Goal: Task Accomplishment & Management: Complete application form

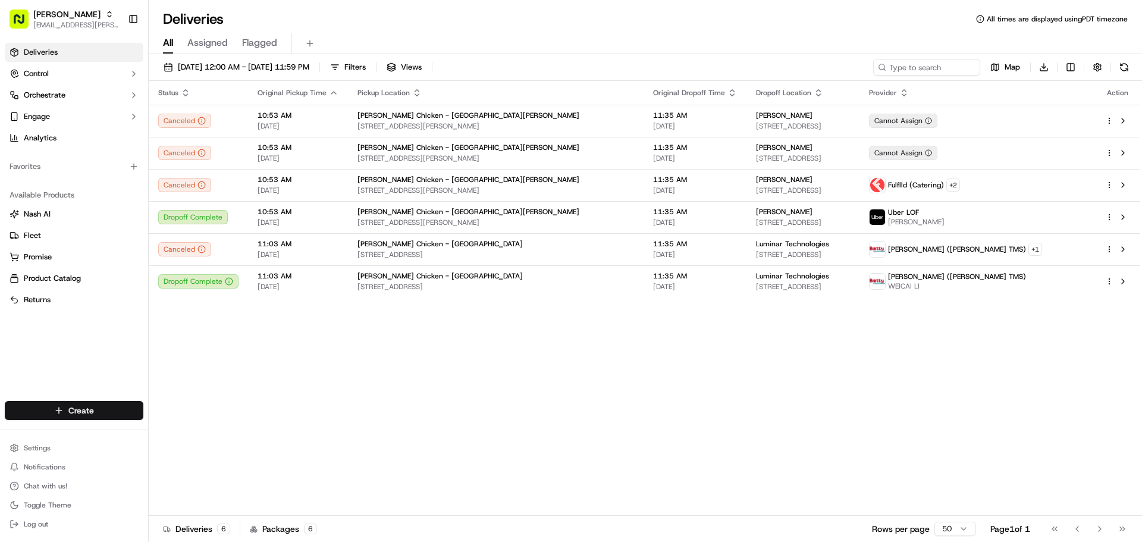
click at [60, 411] on html "Starbird [EMAIL_ADDRESS][PERSON_NAME][DOMAIN_NAME] Toggle Sidebar Deliveries Co…" at bounding box center [571, 271] width 1142 height 542
click at [168, 437] on link "Delivery" at bounding box center [215, 432] width 133 height 21
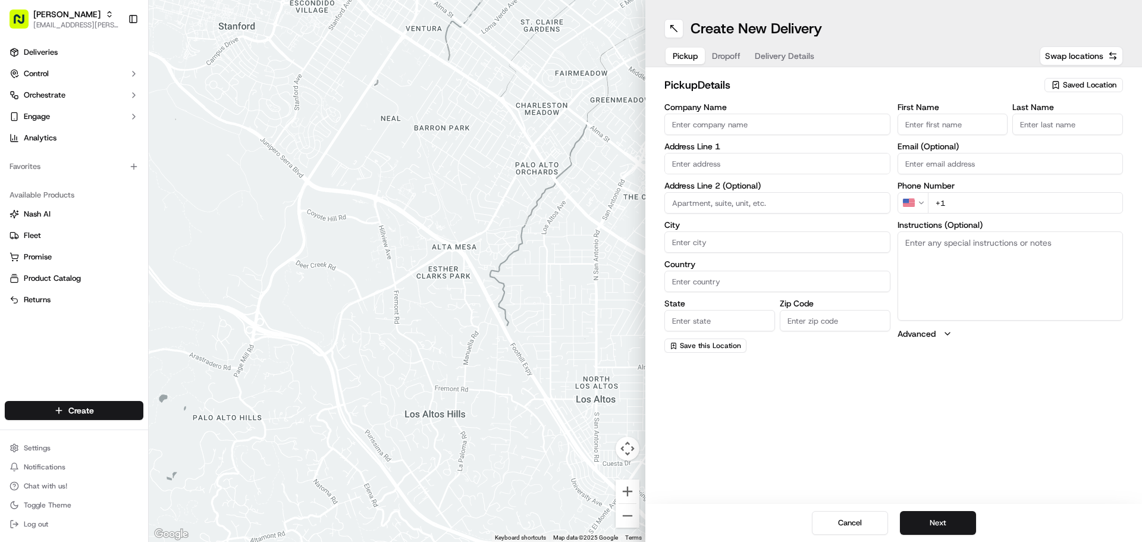
click at [1083, 79] on div "Saved Location" at bounding box center [1084, 85] width 79 height 14
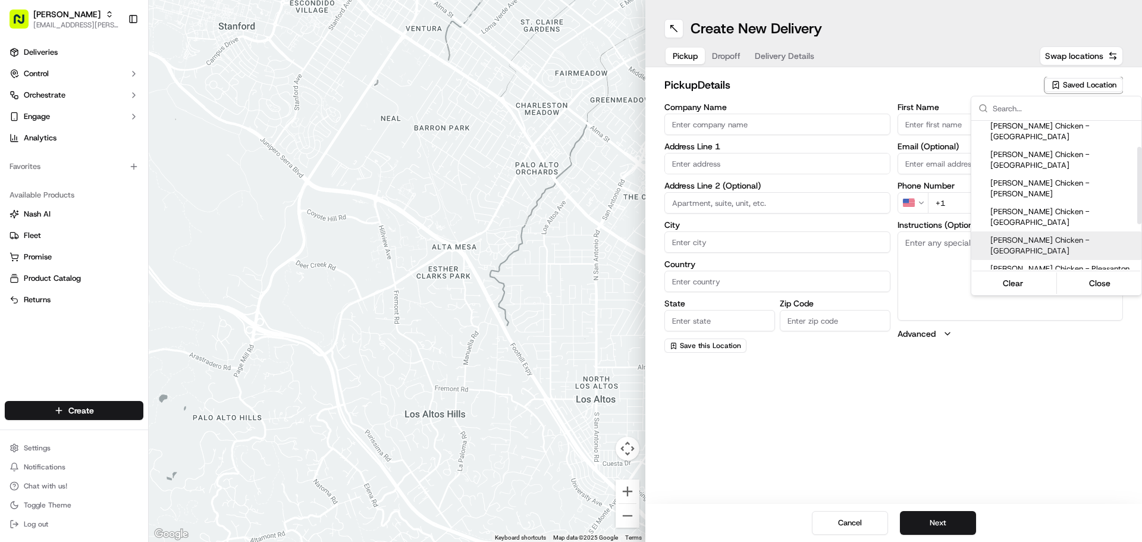
scroll to position [137, 0]
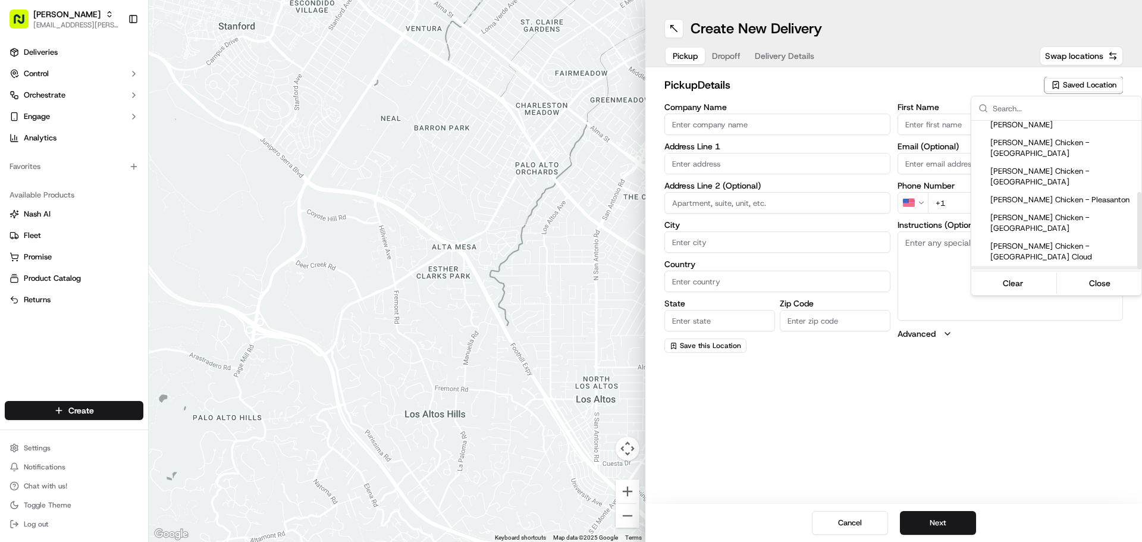
click at [1094, 266] on div "[PERSON_NAME] Chicken - [GEOGRAPHIC_DATA][PERSON_NAME]" at bounding box center [1057, 280] width 170 height 29
type input "[PERSON_NAME] Chicken - [GEOGRAPHIC_DATA][PERSON_NAME]"
type input "[STREET_ADDRESS][PERSON_NAME]"
type input "[GEOGRAPHIC_DATA][PERSON_NAME]"
type input "US"
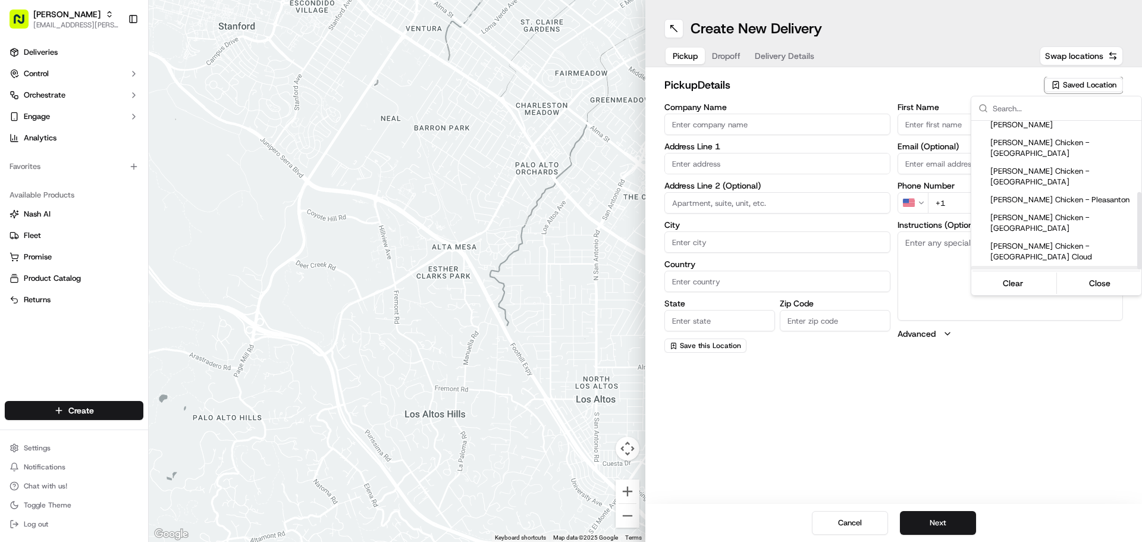
type input "CA"
type input "95131"
type input "[PERSON_NAME]"
type input "[PHONE_NUMBER]"
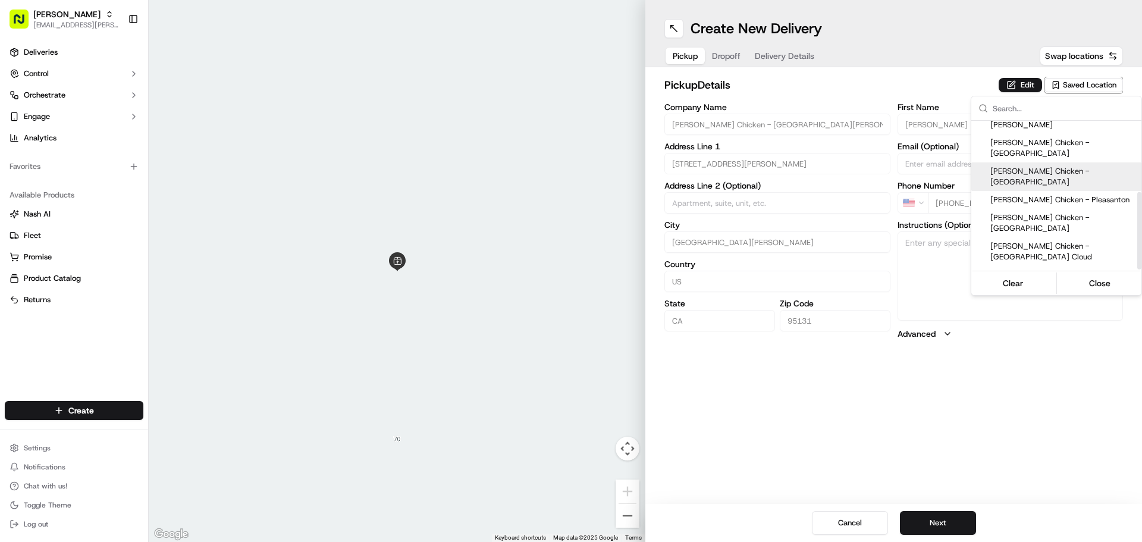
click at [1023, 84] on html "Starbird [EMAIL_ADDRESS][PERSON_NAME][DOMAIN_NAME] Toggle Sidebar Deliveries Co…" at bounding box center [571, 271] width 1142 height 542
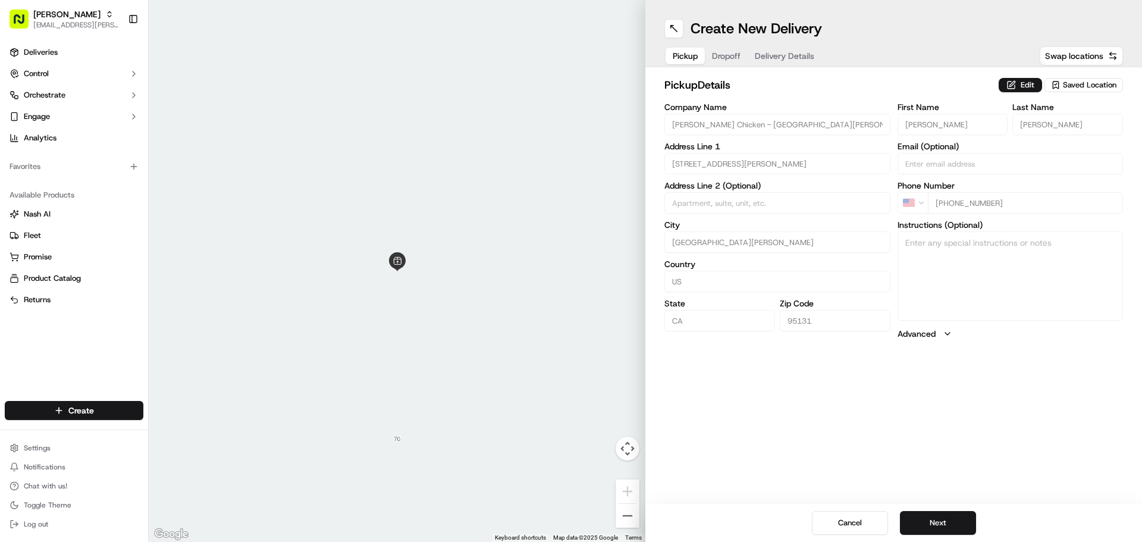
click at [1023, 84] on button "Edit" at bounding box center [1020, 85] width 43 height 14
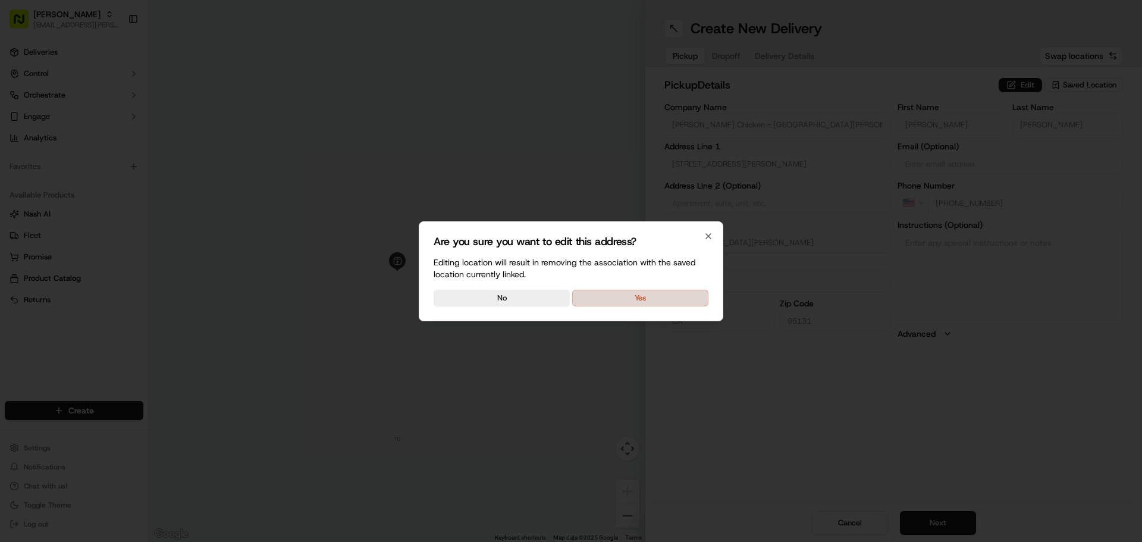
click at [627, 295] on button "Yes" at bounding box center [640, 298] width 136 height 17
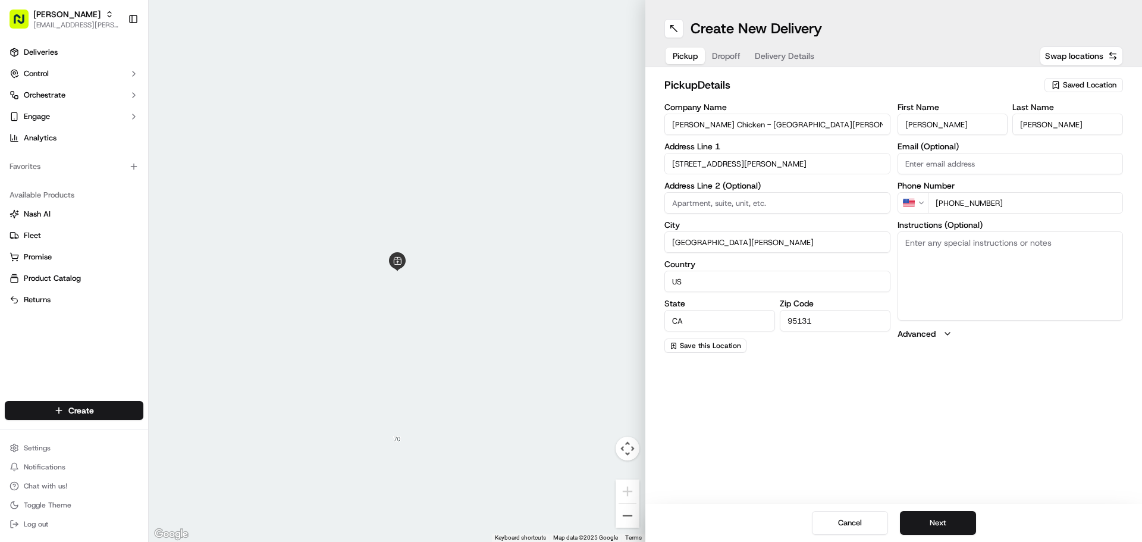
drag, startPoint x: 972, startPoint y: 114, endPoint x: 854, endPoint y: 114, distance: 118.4
click at [854, 114] on div "Company Name [PERSON_NAME] Chicken - San [PERSON_NAME] Address Line 1 [STREET_A…" at bounding box center [894, 228] width 459 height 250
type input "[PERSON_NAME]"
click at [1028, 205] on input "[PHONE_NUMBER]" at bounding box center [1026, 202] width 196 height 21
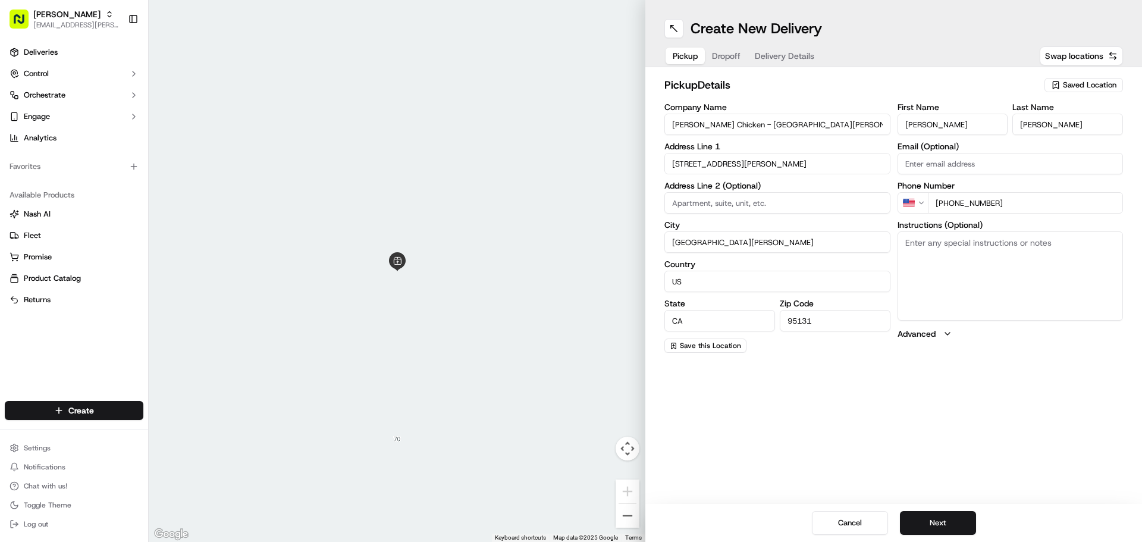
drag, startPoint x: 1028, startPoint y: 205, endPoint x: 957, endPoint y: 202, distance: 70.9
click at [957, 202] on input "[PHONE_NUMBER]" at bounding box center [1026, 202] width 196 height 21
type input "[PHONE_NUMBER]"
click at [996, 278] on textarea "Instructions (Optional)" at bounding box center [1011, 275] width 226 height 89
type textarea "Picking up order from [PERSON_NAME]."
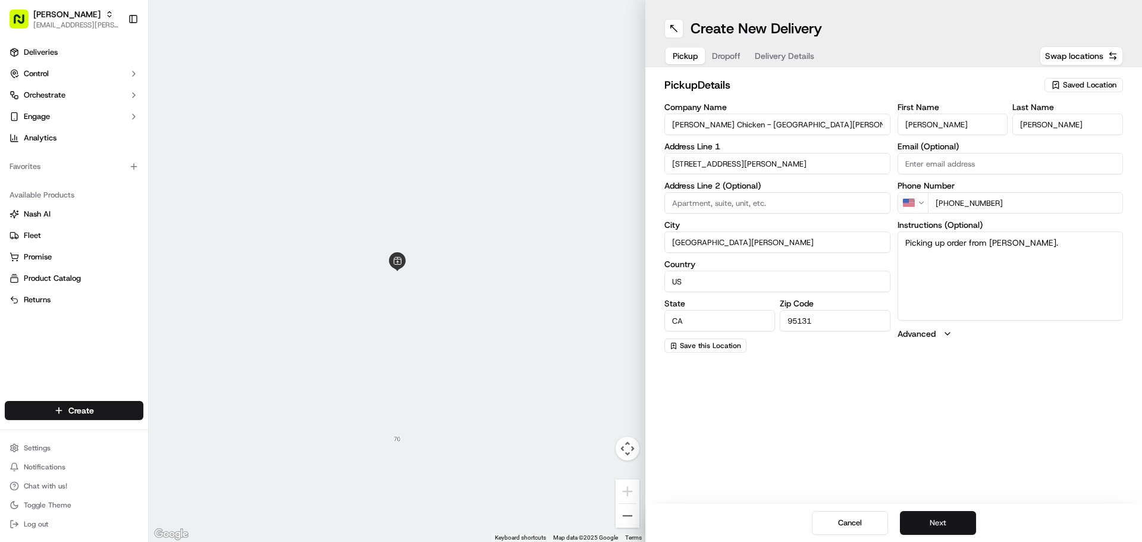
click at [944, 521] on button "Next" at bounding box center [938, 523] width 76 height 24
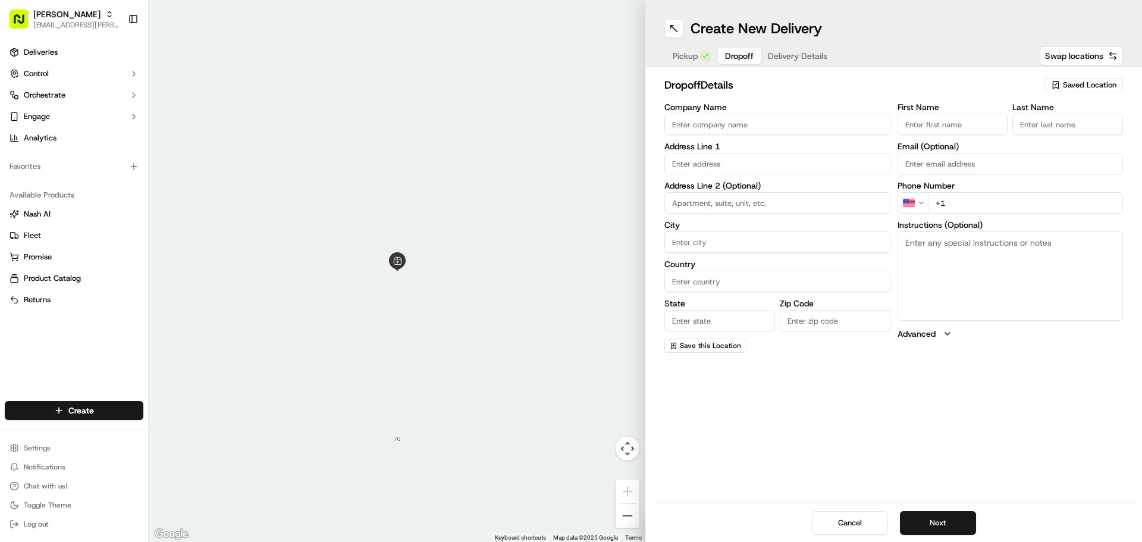
click at [774, 127] on input "Company Name" at bounding box center [778, 124] width 226 height 21
type input "[PERSON_NAME]"
click at [794, 127] on input "[PERSON_NAME]" at bounding box center [778, 124] width 226 height 21
type input "6620 Vía del Oro"
type input "[GEOGRAPHIC_DATA][PERSON_NAME]"
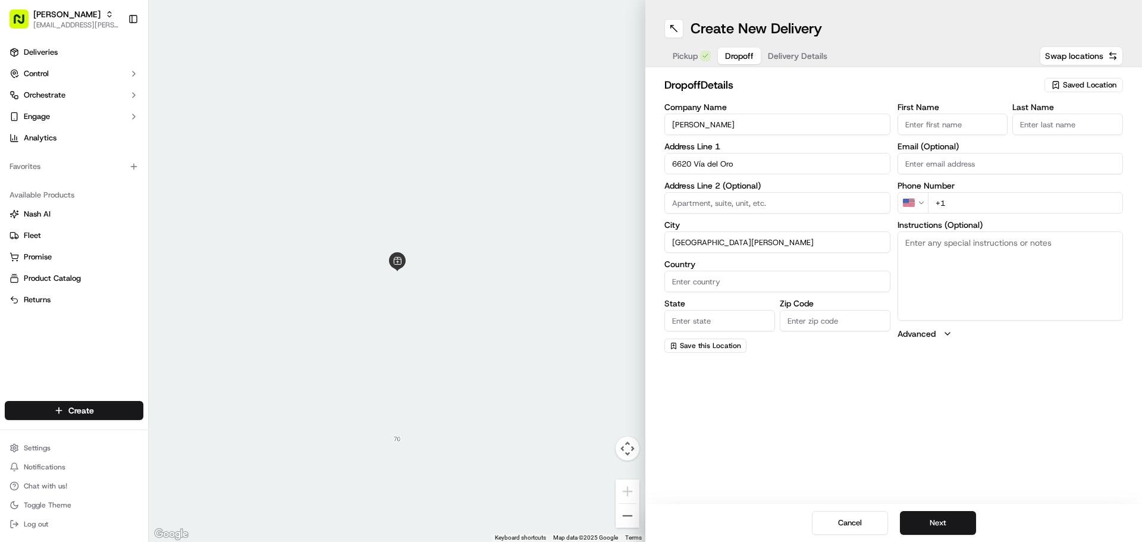
type input "[GEOGRAPHIC_DATA]"
type input "CA"
type input "95119"
type input "[PERSON_NAME]"
type input "Cung"
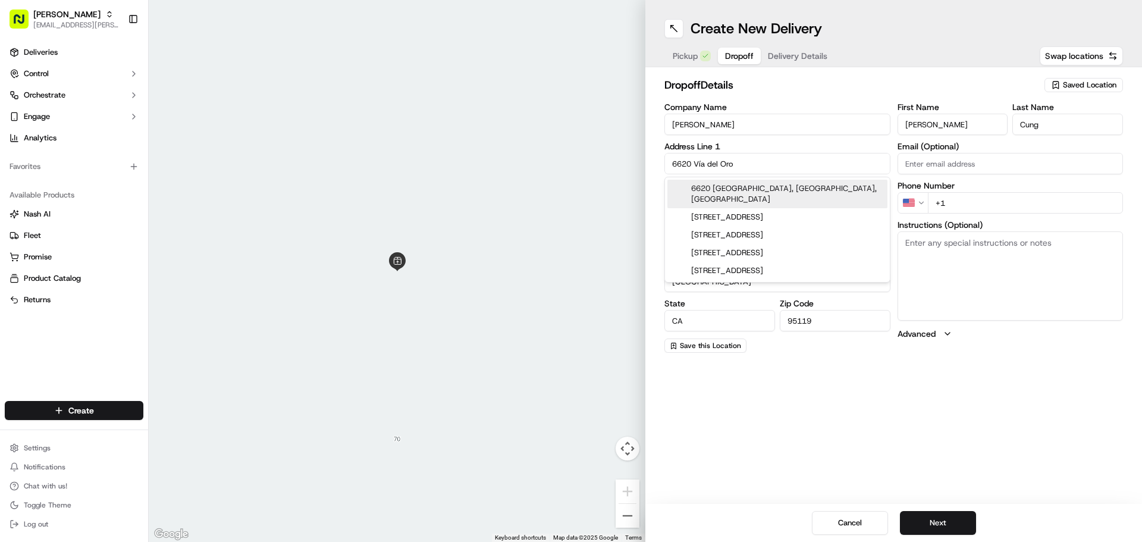
click at [782, 189] on div "6620 [GEOGRAPHIC_DATA], [GEOGRAPHIC_DATA], [GEOGRAPHIC_DATA]" at bounding box center [778, 194] width 220 height 29
type input "6620 Vía del Oro"
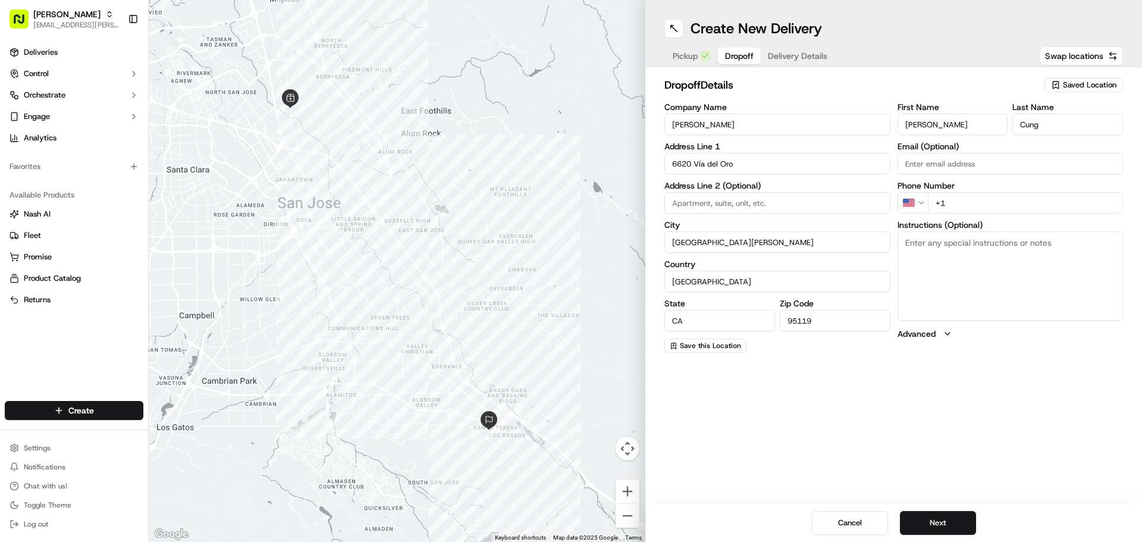
click at [1006, 402] on div "Create New Delivery Pickup Dropoff Delivery Details Swap locations dropoff Deta…" at bounding box center [894, 271] width 497 height 542
click at [985, 201] on input "+1" at bounding box center [1026, 202] width 196 height 21
paste input "[PHONE_NUMBER]"
type input "[PHONE_NUMBER]"
click at [994, 283] on textarea "Instructions (Optional)" at bounding box center [1011, 275] width 226 height 89
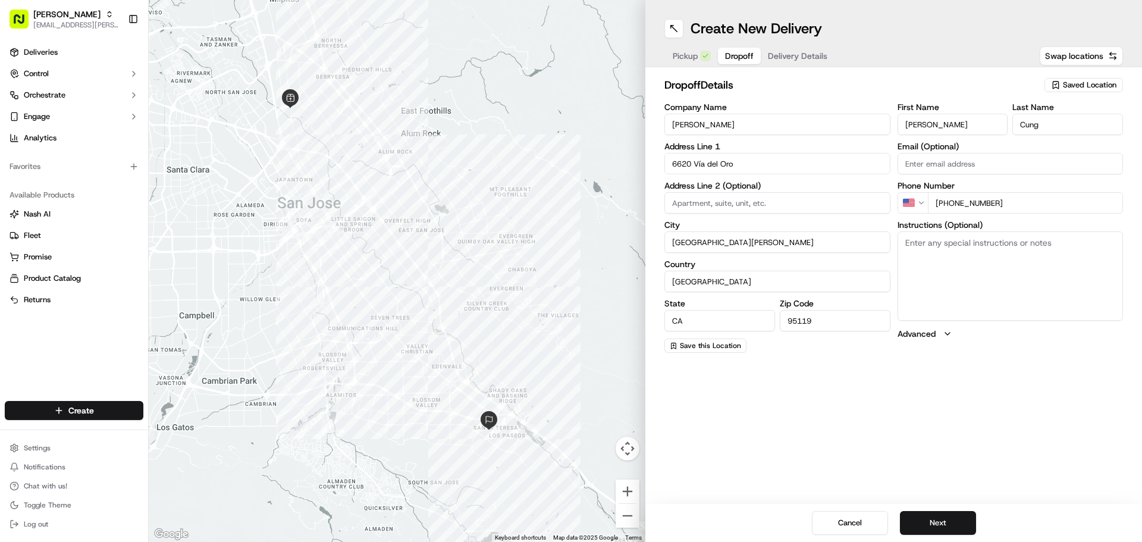
drag, startPoint x: 978, startPoint y: 128, endPoint x: 818, endPoint y: 108, distance: 161.3
click at [819, 108] on div "Company Name [PERSON_NAME] Address Line 1 6620 Vía del Oro Address Line 2 (Opti…" at bounding box center [894, 228] width 459 height 250
type input "[PERSON_NAME]"
click at [907, 350] on div "First Name [PERSON_NAME] Last Name [PERSON_NAME] Email (Optional) Phone Number …" at bounding box center [1011, 228] width 226 height 250
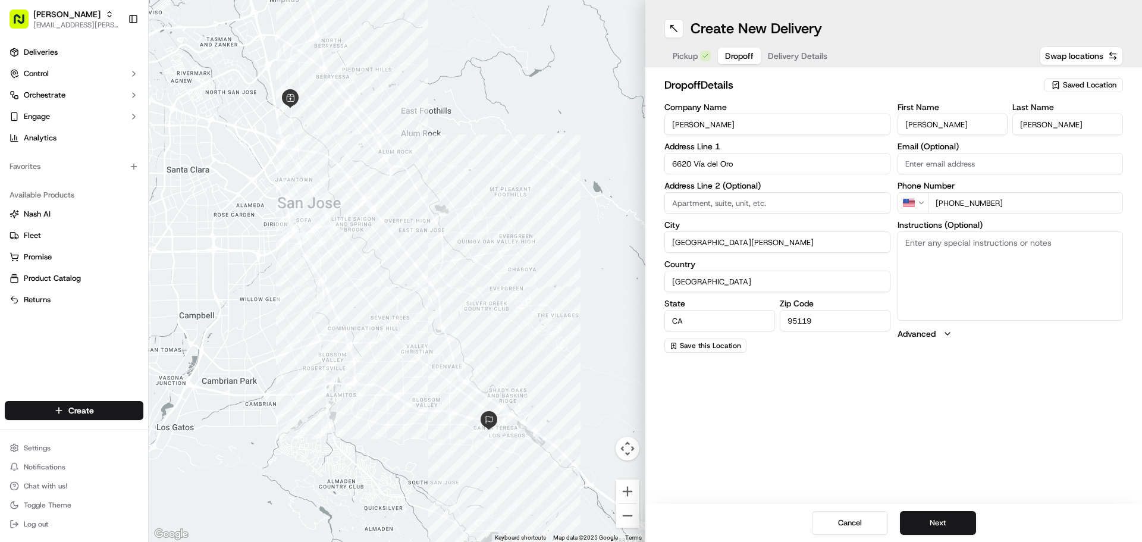
click at [1019, 265] on textarea "Instructions (Optional)" at bounding box center [1011, 275] width 226 height 89
paste textarea "Please deliver to [GEOGRAPHIC_DATA][STREET_ADDRESS] 2nd [GEOGRAPHIC_DATA] Monte…"
type textarea "Please deliver to [GEOGRAPHIC_DATA][STREET_ADDRESS] 2nd [GEOGRAPHIC_DATA] Monte…"
click at [1000, 362] on div "dropoff Details Saved Location Company Name [PERSON_NAME] Address Line 1 [GEOGR…" at bounding box center [894, 214] width 497 height 295
click at [921, 518] on button "Next" at bounding box center [938, 523] width 76 height 24
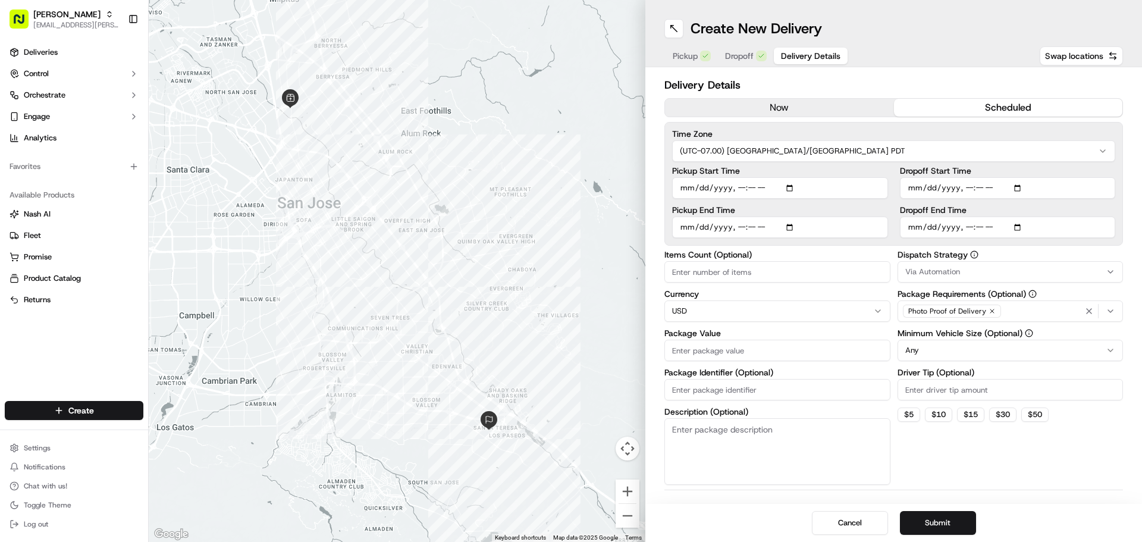
click at [991, 111] on button "scheduled" at bounding box center [1008, 108] width 229 height 18
click at [813, 270] on input "Items Count (Optional)" at bounding box center [778, 271] width 226 height 21
type input "32"
click at [929, 384] on input "Driver Tip (Optional)" at bounding box center [1011, 389] width 226 height 21
type input "20.00"
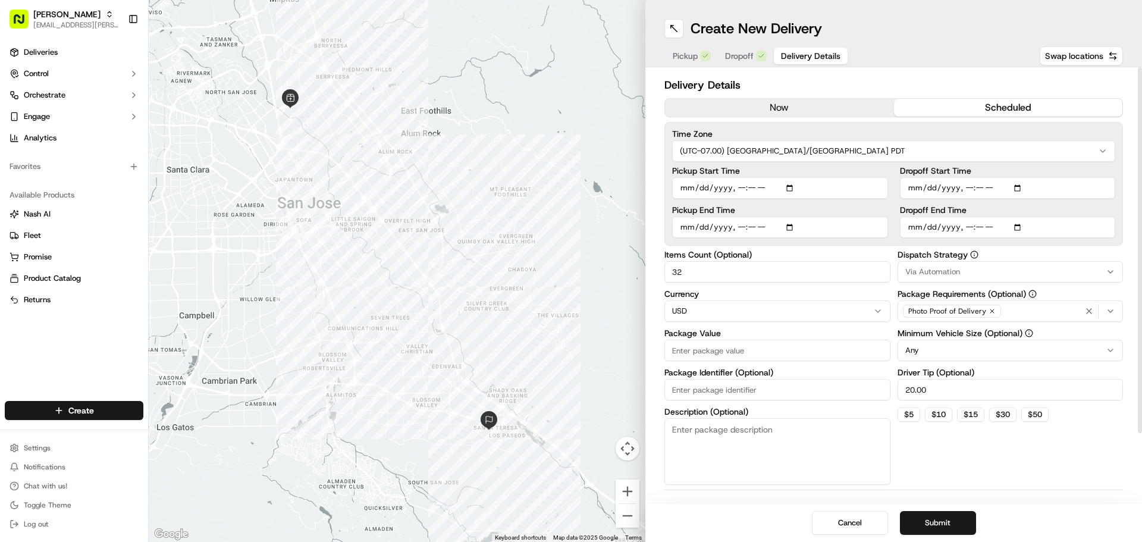
click at [998, 436] on div "Dispatch Strategy Via Automation Package Requirements (Optional) Photo Proof of…" at bounding box center [1011, 368] width 226 height 234
click at [741, 347] on input "Package Value" at bounding box center [778, 350] width 226 height 21
click at [823, 355] on input "Package Value" at bounding box center [778, 350] width 226 height 21
type input "495.04"
click at [1020, 230] on input "Dropoff End Time" at bounding box center [1008, 227] width 216 height 21
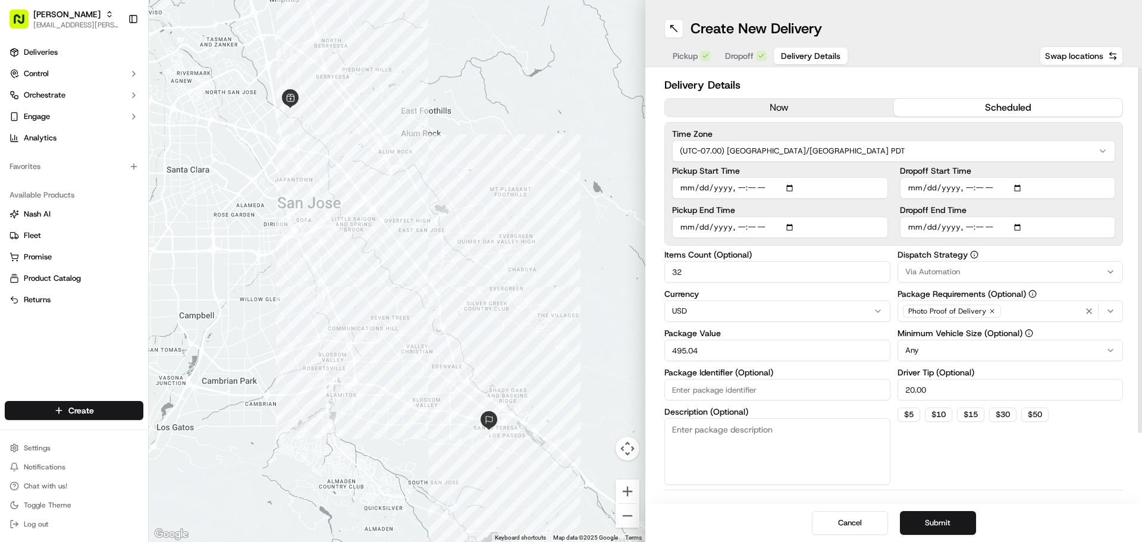
type input "[DATE]T12:05"
click at [1017, 190] on input "Dropoff Start Time" at bounding box center [1008, 187] width 216 height 21
type input "[DATE]T11:45"
click at [1102, 440] on div "Dispatch Strategy Via Automation Package Requirements (Optional) Photo Proof of…" at bounding box center [1011, 368] width 226 height 234
click at [962, 511] on div "Cancel Submit" at bounding box center [894, 523] width 497 height 38
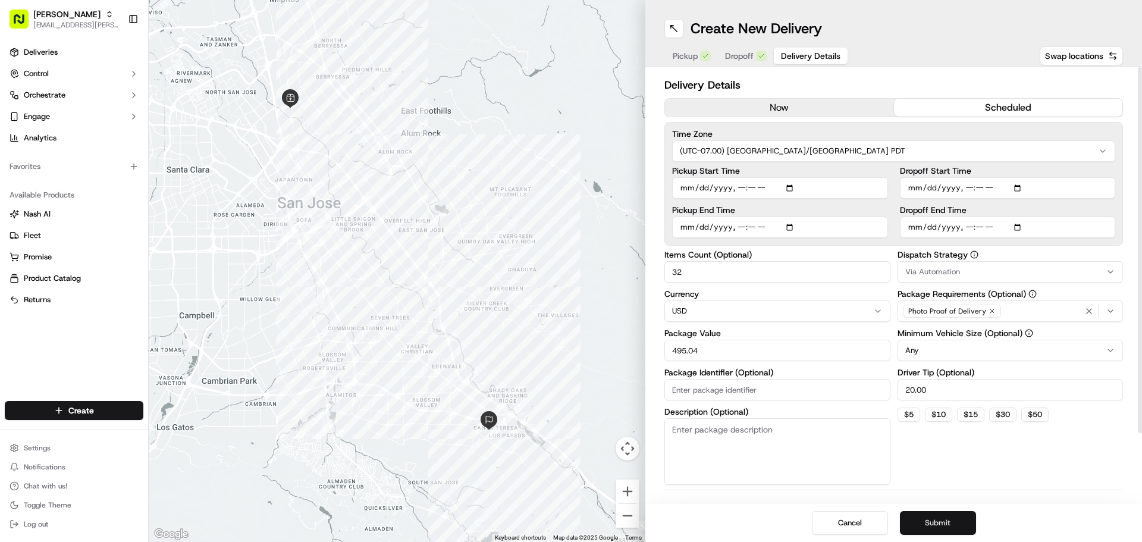
click at [951, 528] on button "Submit" at bounding box center [938, 523] width 76 height 24
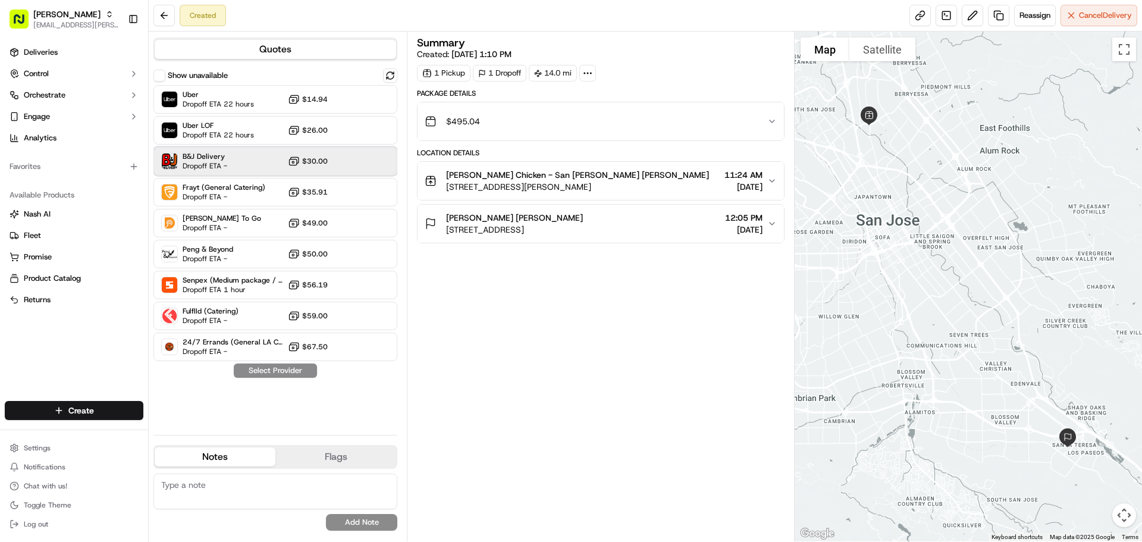
click at [248, 168] on div "B&J Delivery Dropoff ETA - $30.00" at bounding box center [276, 161] width 244 height 29
click at [306, 370] on button "Assign Provider" at bounding box center [275, 371] width 84 height 14
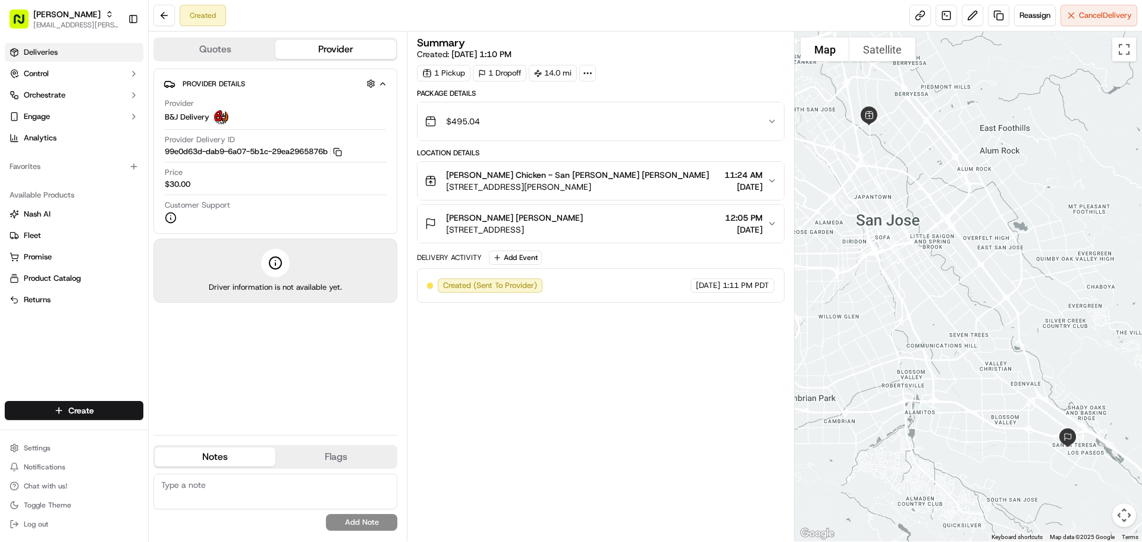
click at [90, 52] on link "Deliveries" at bounding box center [74, 52] width 139 height 19
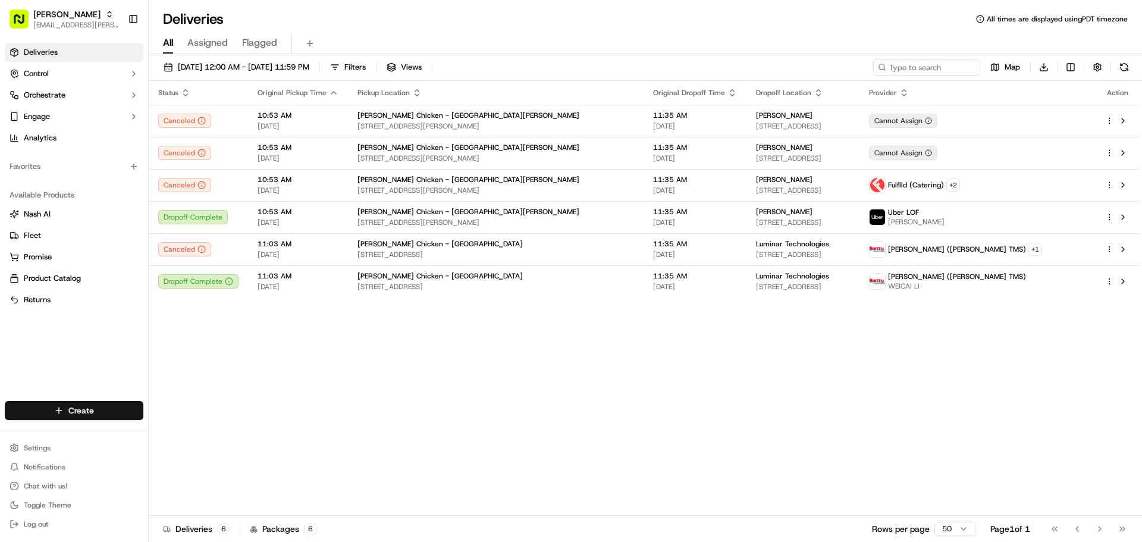
click at [128, 411] on html "Starbird [EMAIL_ADDRESS][PERSON_NAME][DOMAIN_NAME] Toggle Sidebar Deliveries Co…" at bounding box center [571, 271] width 1142 height 542
click at [180, 438] on link "Delivery" at bounding box center [215, 432] width 133 height 21
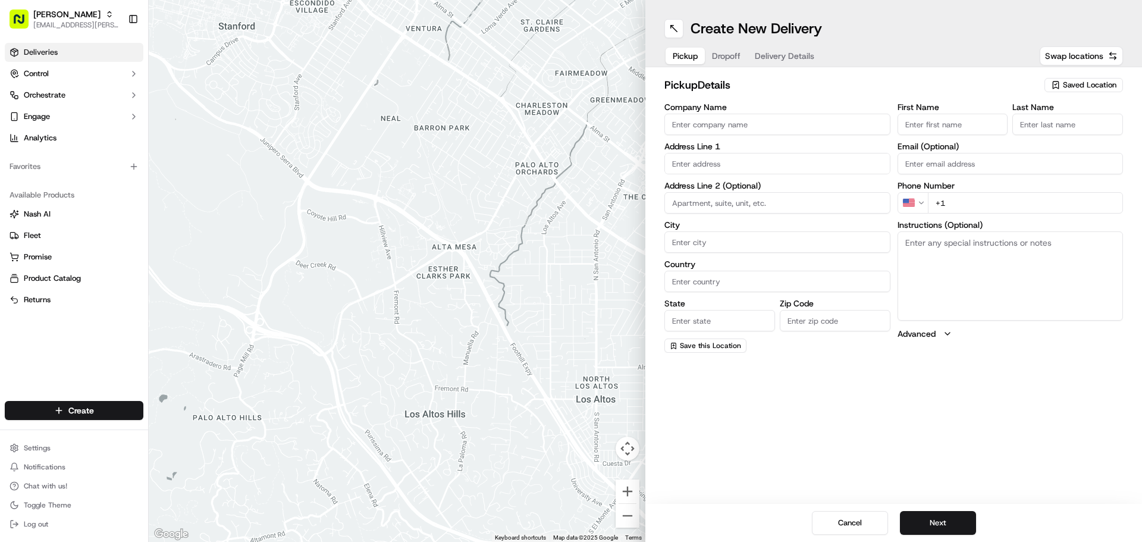
click at [96, 55] on link "Deliveries" at bounding box center [74, 52] width 139 height 19
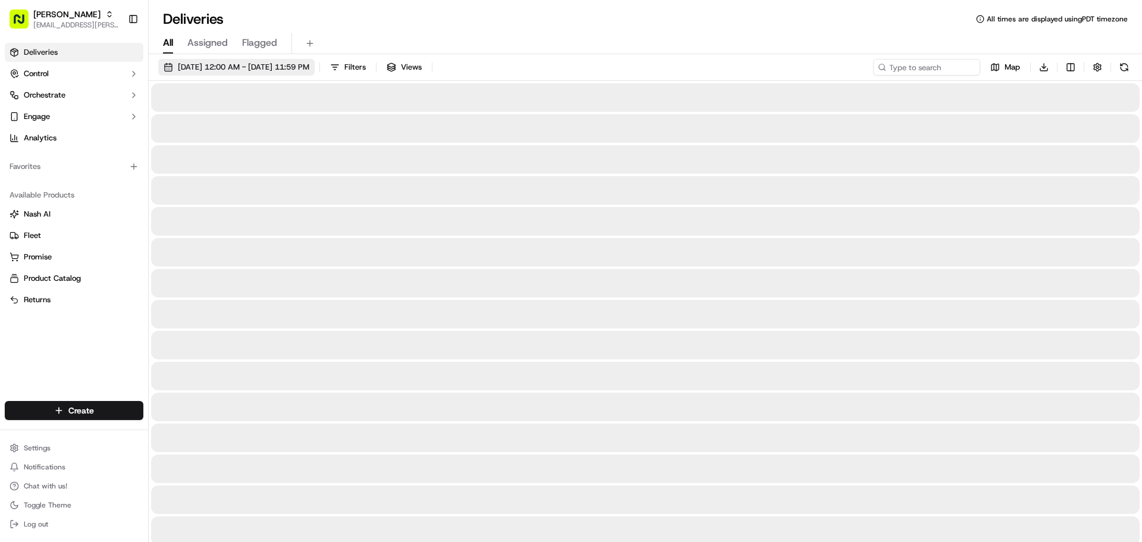
click at [299, 68] on span "[DATE] 12:00 AM - [DATE] 11:59 PM" at bounding box center [244, 67] width 132 height 11
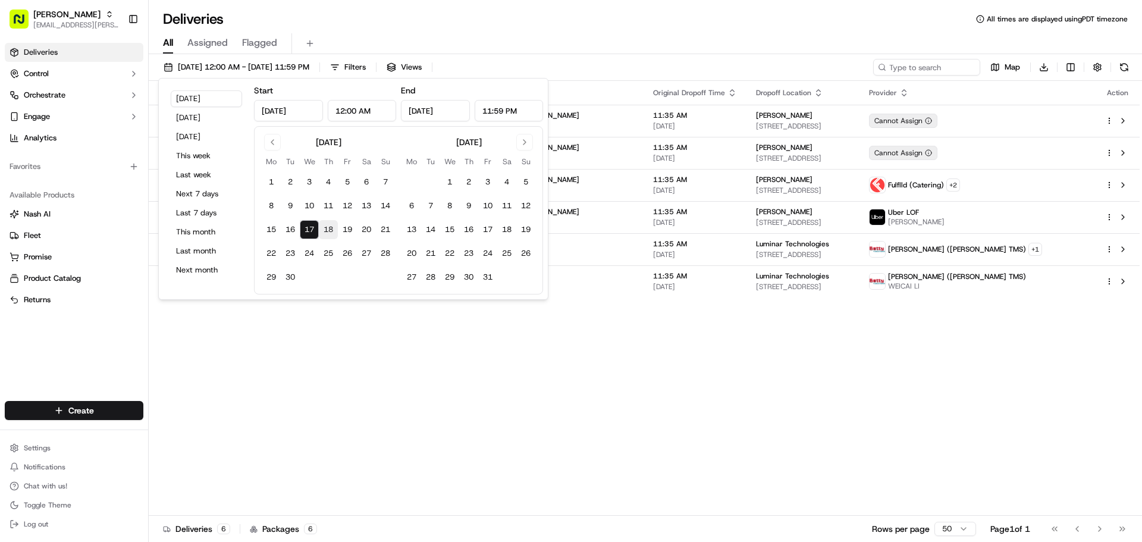
click at [330, 232] on button "18" at bounding box center [328, 229] width 19 height 19
type input "[DATE]"
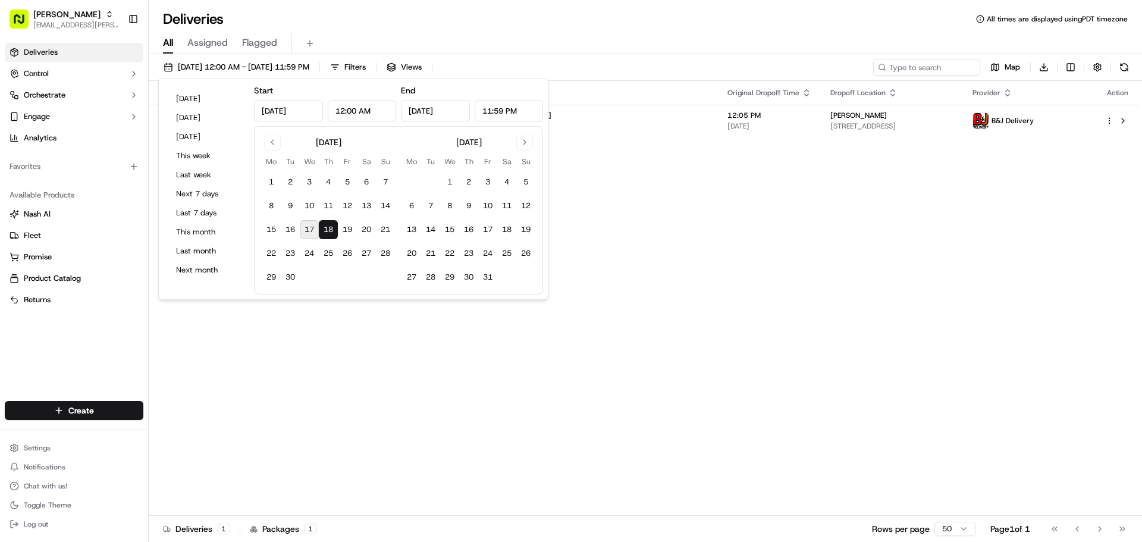
click at [772, 426] on div "Status Original Pickup Time Pickup Location Original Dropoff Time Dropoff Locat…" at bounding box center [644, 298] width 991 height 435
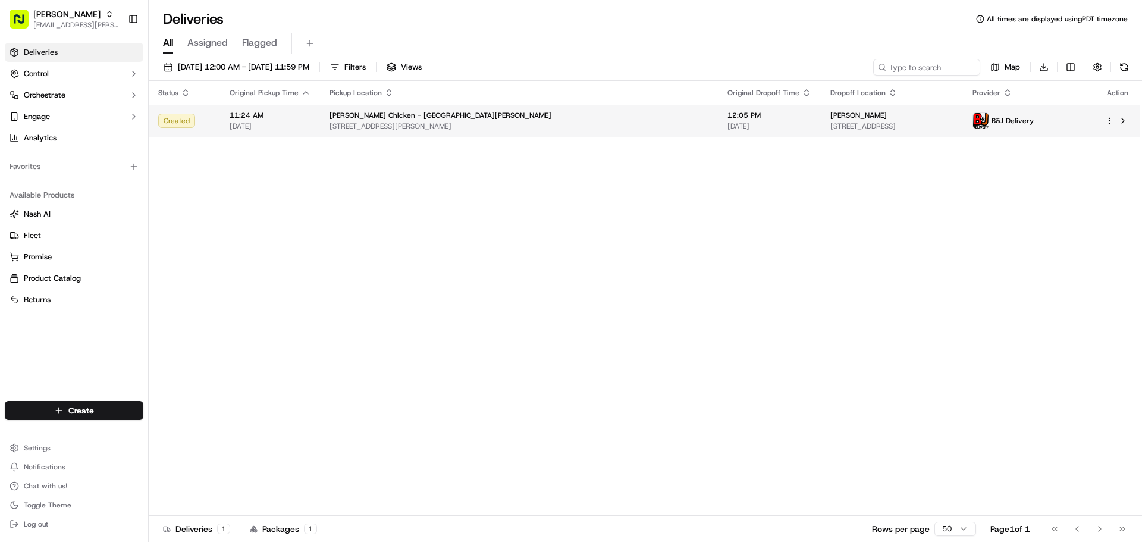
click at [1112, 121] on html "Starbird [EMAIL_ADDRESS][PERSON_NAME][DOMAIN_NAME] Toggle Sidebar Deliveries Co…" at bounding box center [571, 271] width 1142 height 542
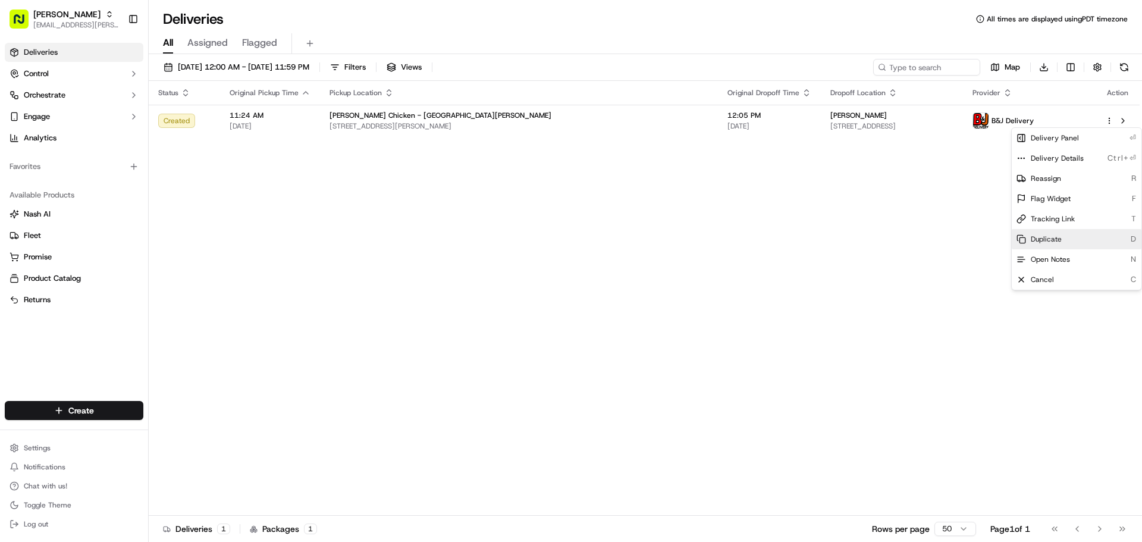
click at [1060, 240] on span "Duplicate" at bounding box center [1046, 239] width 31 height 10
click at [404, 225] on html "Starbird [EMAIL_ADDRESS][PERSON_NAME][DOMAIN_NAME] Toggle Sidebar Deliveries Co…" at bounding box center [571, 271] width 1142 height 542
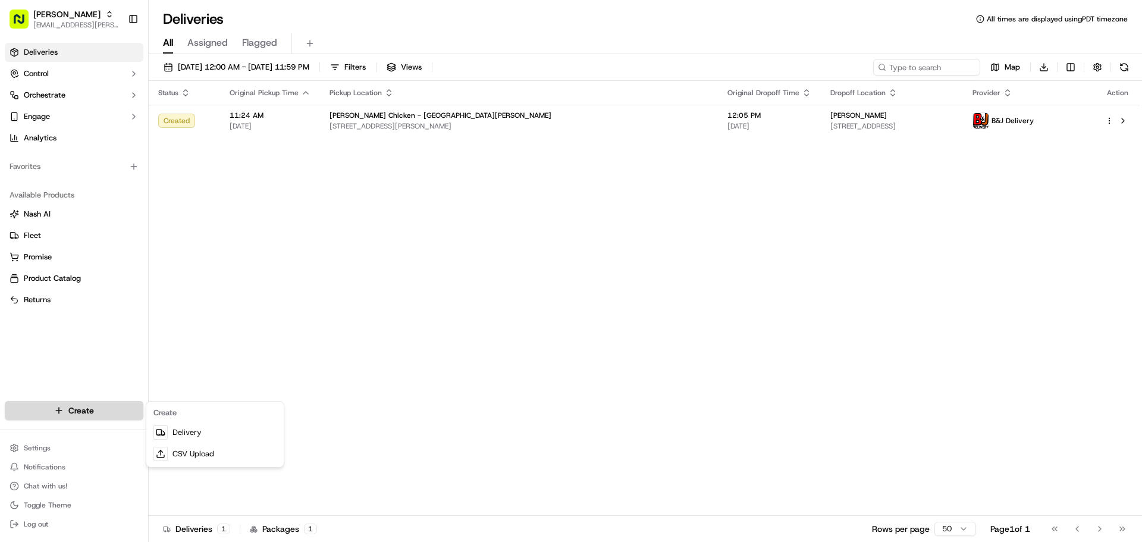
click at [130, 406] on html "Starbird [EMAIL_ADDRESS][PERSON_NAME][DOMAIN_NAME] Toggle Sidebar Deliveries Co…" at bounding box center [571, 271] width 1142 height 542
click at [173, 429] on link "Delivery" at bounding box center [215, 432] width 133 height 21
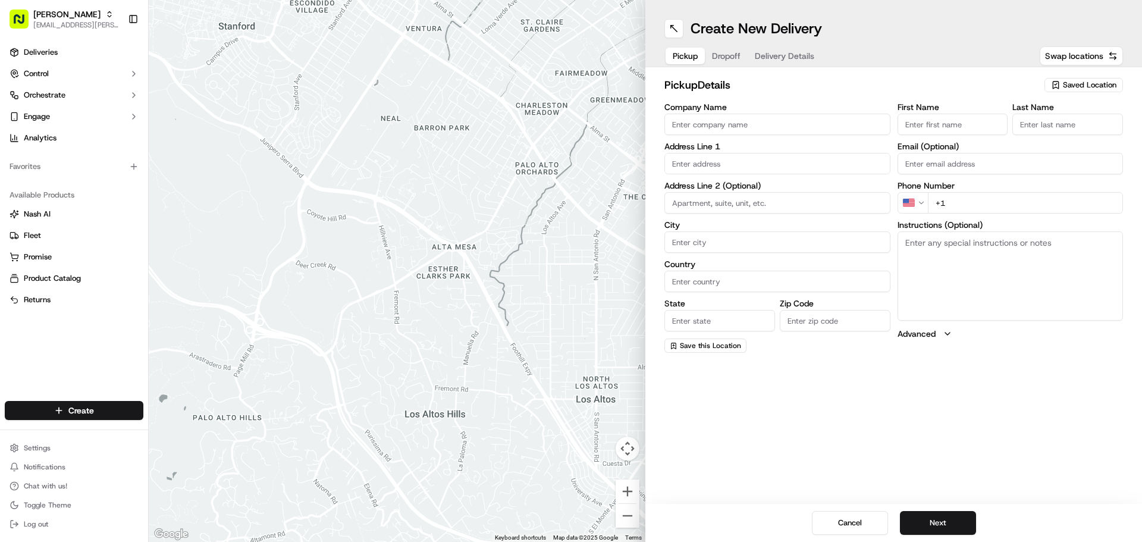
click at [1077, 88] on span "Saved Location" at bounding box center [1090, 85] width 54 height 11
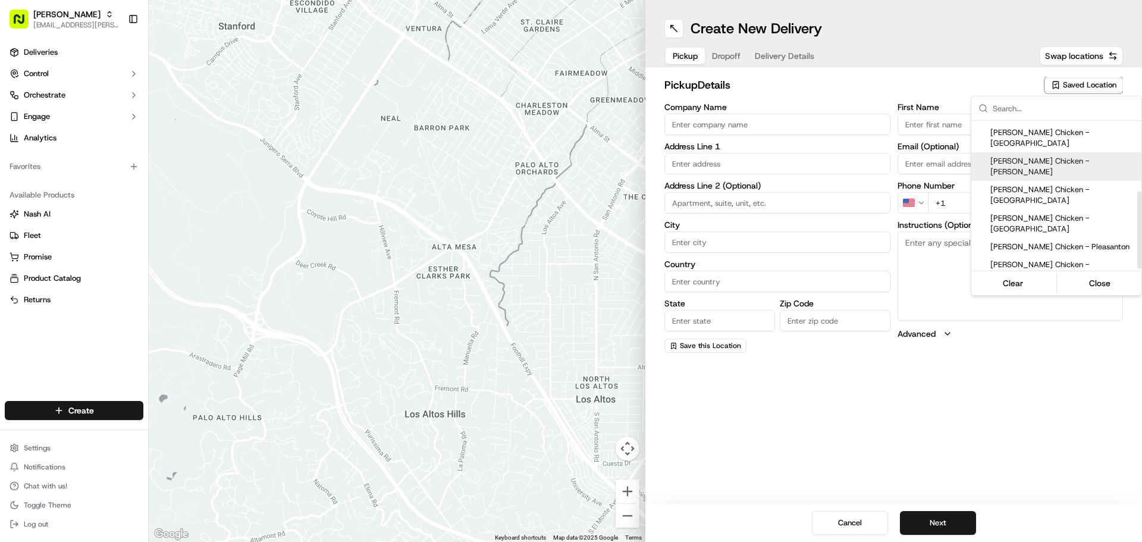
scroll to position [137, 0]
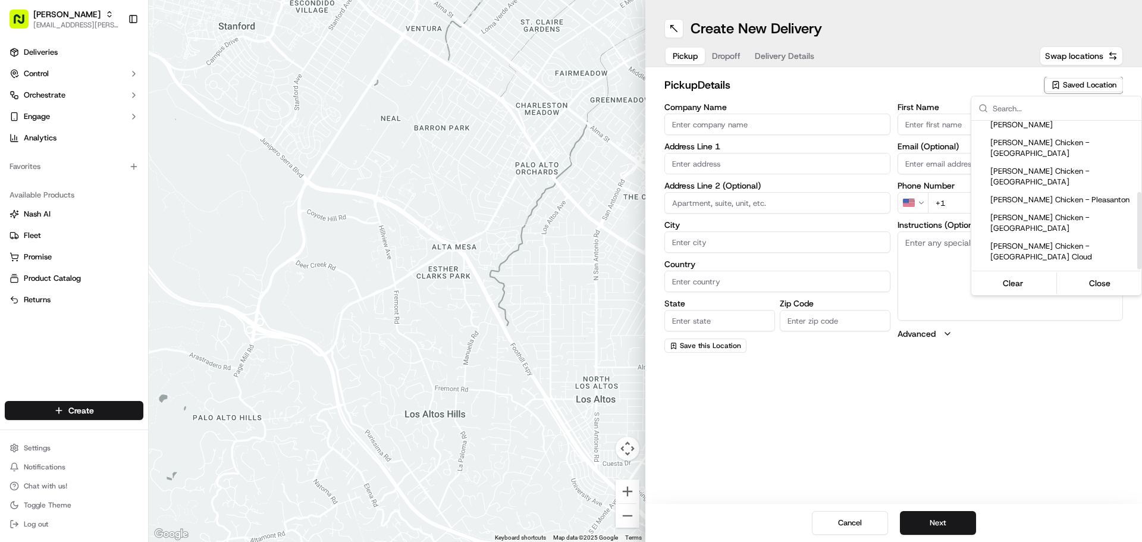
click at [1052, 327] on span "[PERSON_NAME] Chicken - [GEOGRAPHIC_DATA]" at bounding box center [1064, 337] width 146 height 21
type input "[PERSON_NAME] Chicken - [GEOGRAPHIC_DATA]"
type input "[STREET_ADDRESS]"
type input "Sunnyvale"
type input "US"
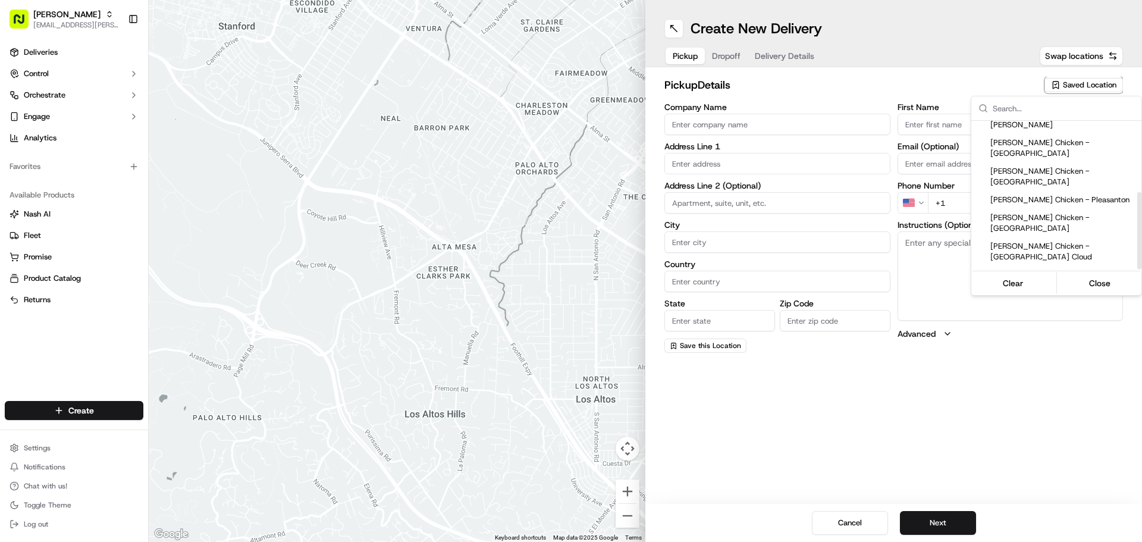
type input "CA"
type input "94086"
type input "[PERSON_NAME]"
type input "[PHONE_NUMBER]"
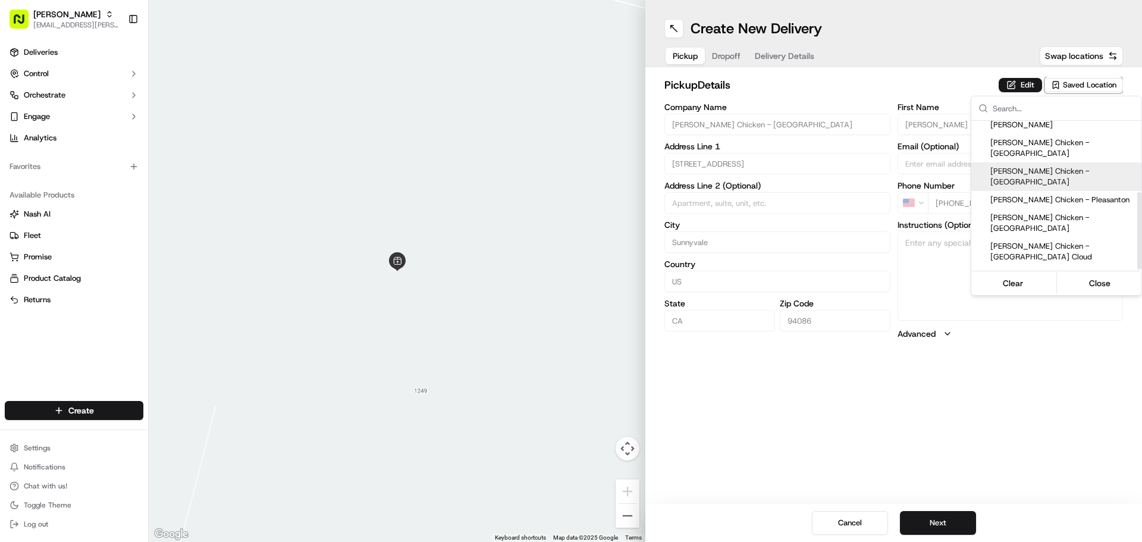
click at [1032, 89] on html "Starbird [EMAIL_ADDRESS][PERSON_NAME][DOMAIN_NAME] Toggle Sidebar Deliveries Co…" at bounding box center [571, 271] width 1142 height 542
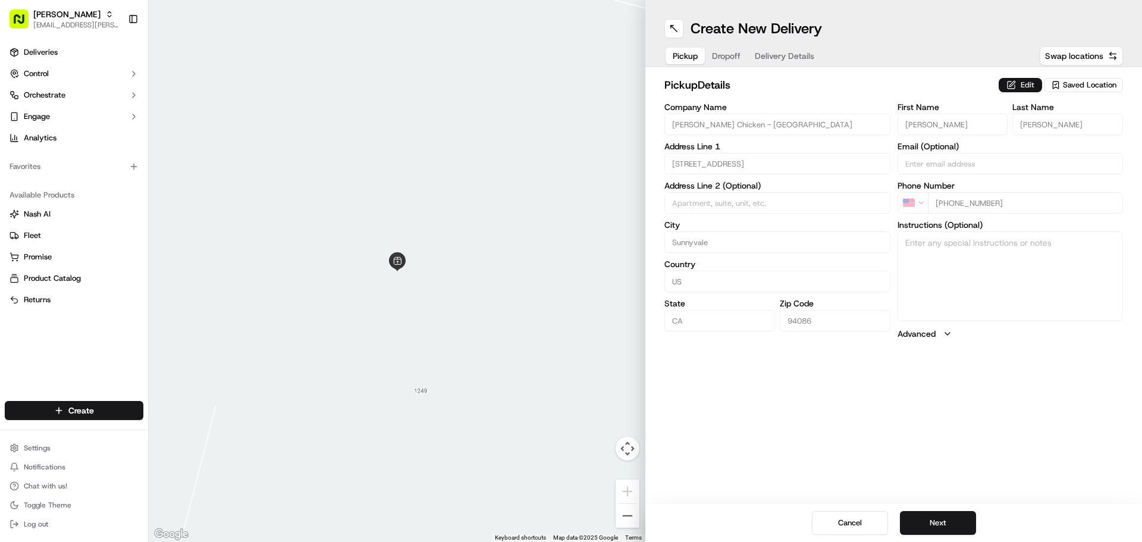
click at [1024, 85] on button "Edit" at bounding box center [1020, 85] width 43 height 14
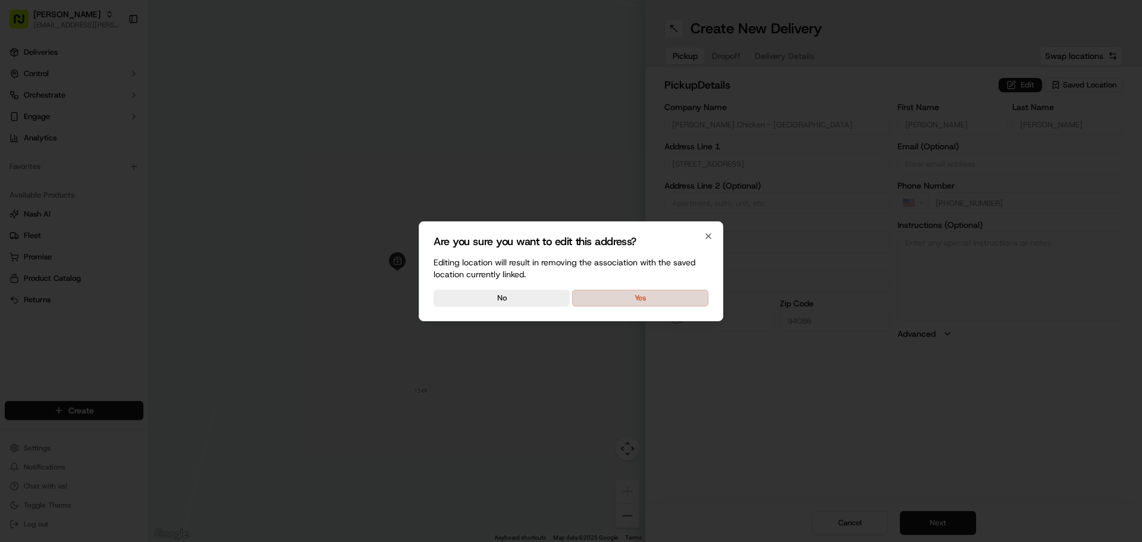
click at [686, 306] on button "Yes" at bounding box center [640, 298] width 136 height 17
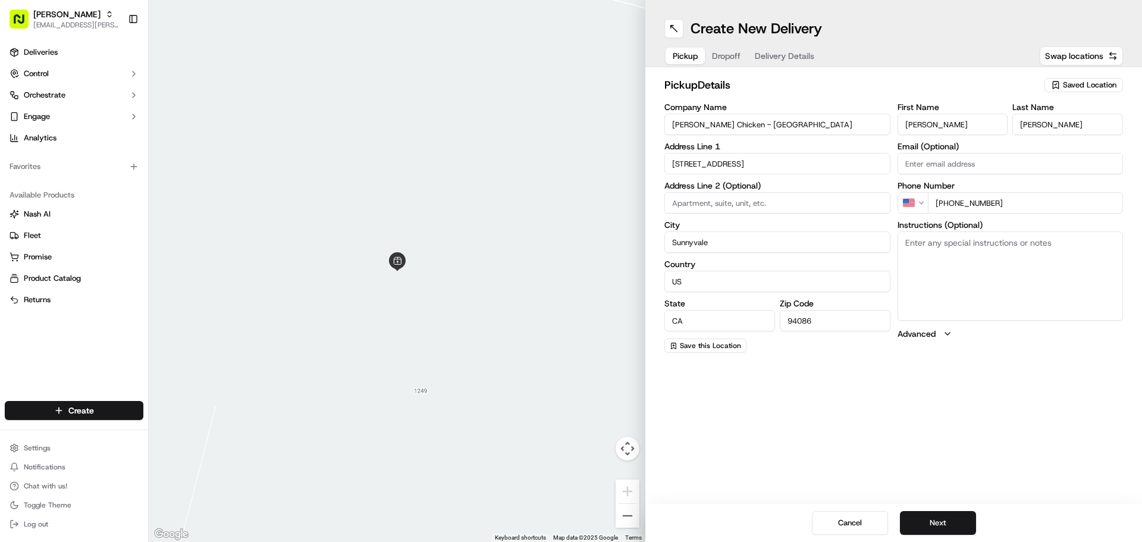
click at [948, 256] on textarea "Instructions (Optional)" at bounding box center [1011, 275] width 226 height 89
type textarea "Picking up order from Cater Cow."
click at [934, 530] on button "Next" at bounding box center [938, 523] width 76 height 24
click at [824, 128] on input "Company Name" at bounding box center [778, 124] width 226 height 21
type input "[PERSON_NAME] and Peers"
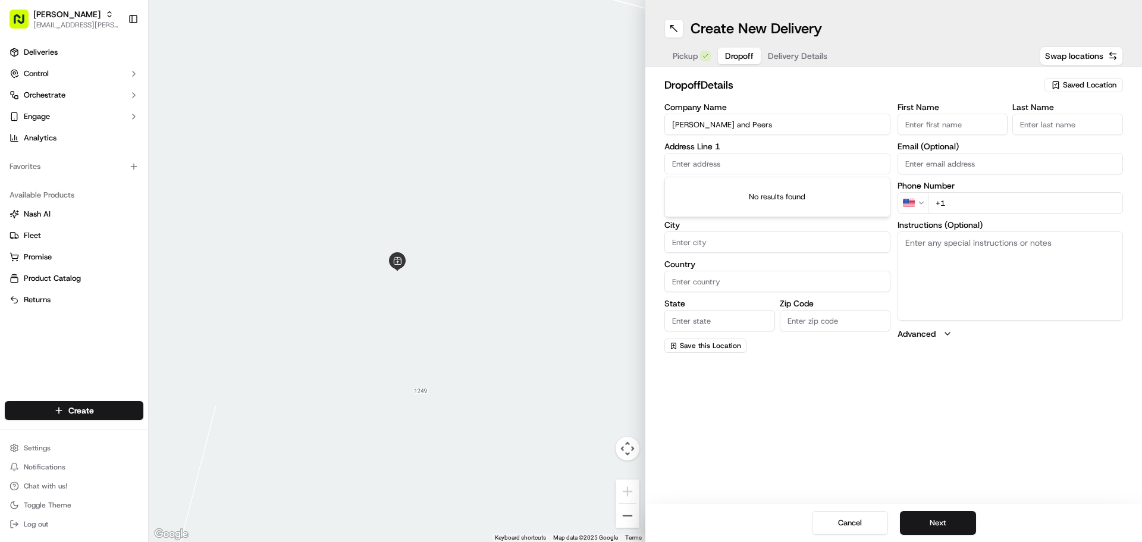
click at [734, 161] on input "text" at bounding box center [778, 163] width 226 height 21
paste input "[STREET_ADDRESS]"
click at [734, 190] on div "[STREET_ADDRESS]" at bounding box center [778, 189] width 220 height 18
type input "[STREET_ADDRESS]"
type input "[GEOGRAPHIC_DATA][PERSON_NAME]"
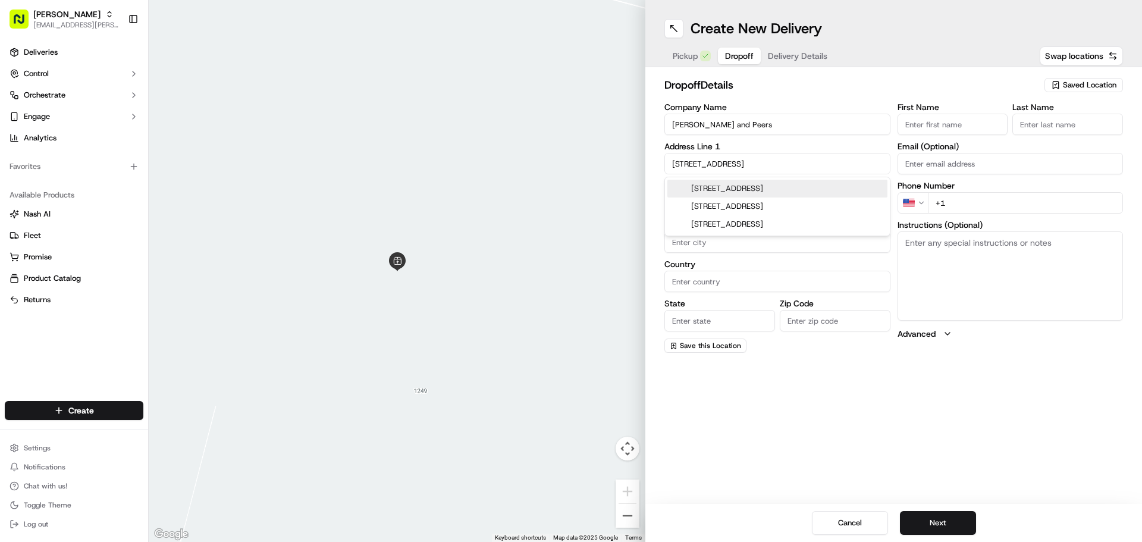
type input "[GEOGRAPHIC_DATA]"
type input "CA"
type input "95113"
type input "[STREET_ADDRESS]"
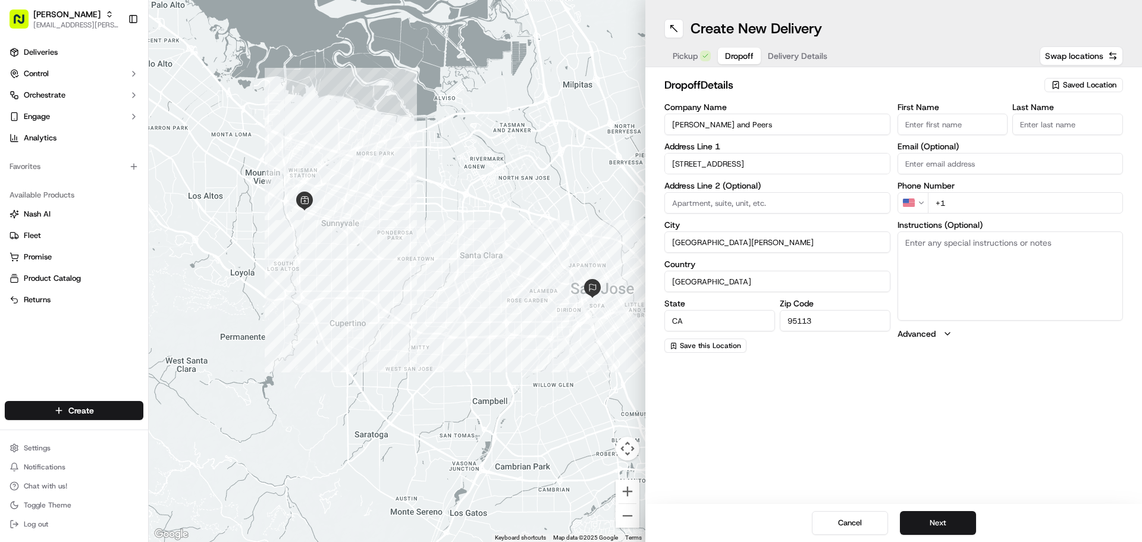
drag, startPoint x: 383, startPoint y: 262, endPoint x: 425, endPoint y: 262, distance: 41.7
click at [425, 262] on div at bounding box center [397, 271] width 497 height 542
click at [725, 399] on div "Create New Delivery Pickup Dropoff Delivery Details Swap locations dropoff Deta…" at bounding box center [894, 271] width 497 height 542
click at [972, 133] on input "First Name" at bounding box center [953, 124] width 111 height 21
type input "[PERSON_NAME]"
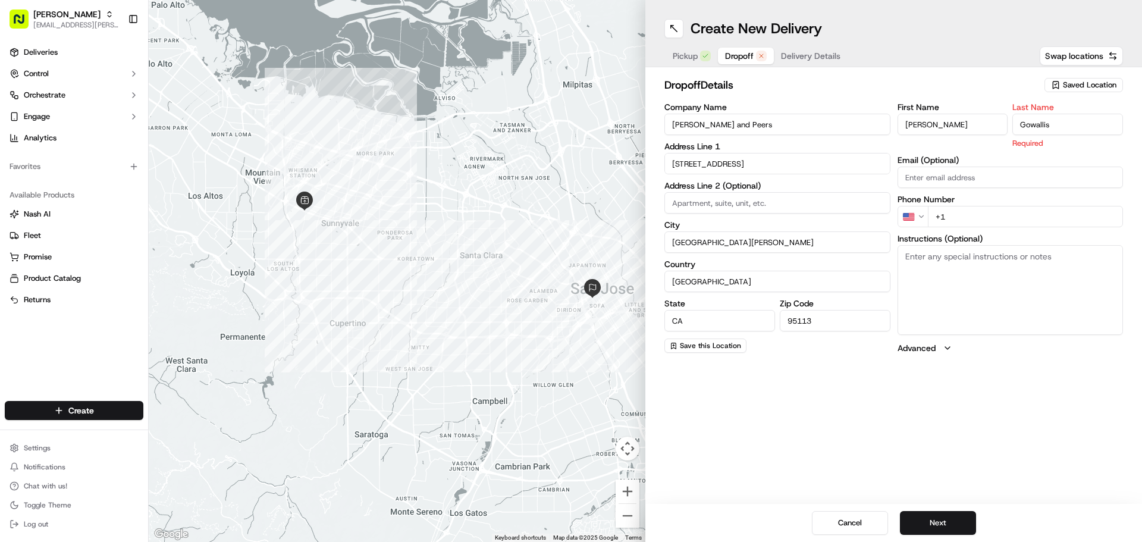
type input "Gowallis"
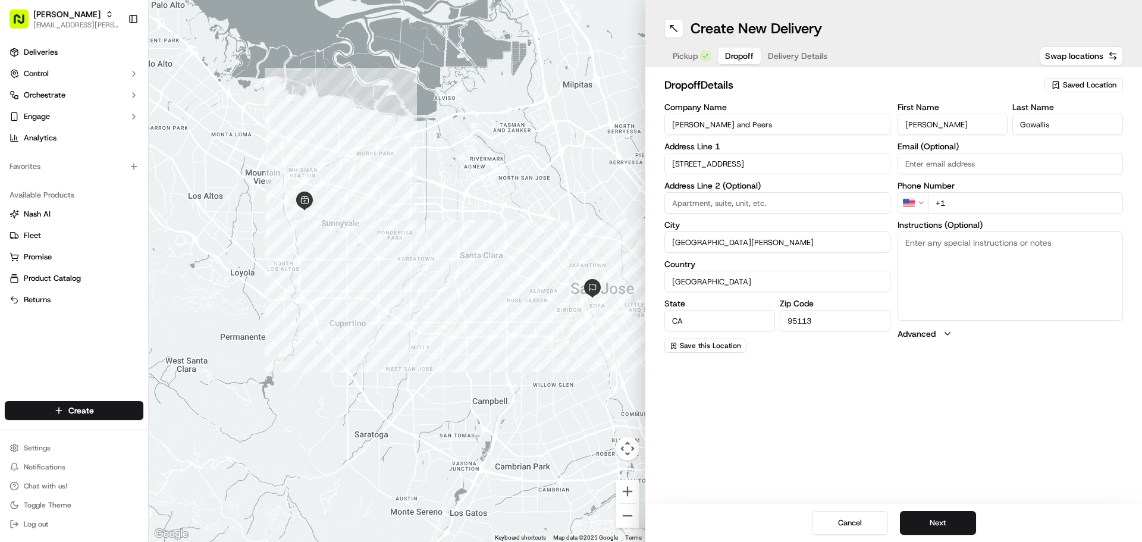
click at [1050, 201] on input "+1" at bounding box center [1026, 202] width 196 height 21
paste input "[PHONE_NUMBER]"
type input "[PHONE_NUMBER]"
click at [1007, 358] on div "dropoff Details Saved Location Company Name [PERSON_NAME] and Peers Address Lin…" at bounding box center [894, 214] width 497 height 295
click at [1040, 276] on textarea "Instructions (Optional)" at bounding box center [1011, 275] width 226 height 89
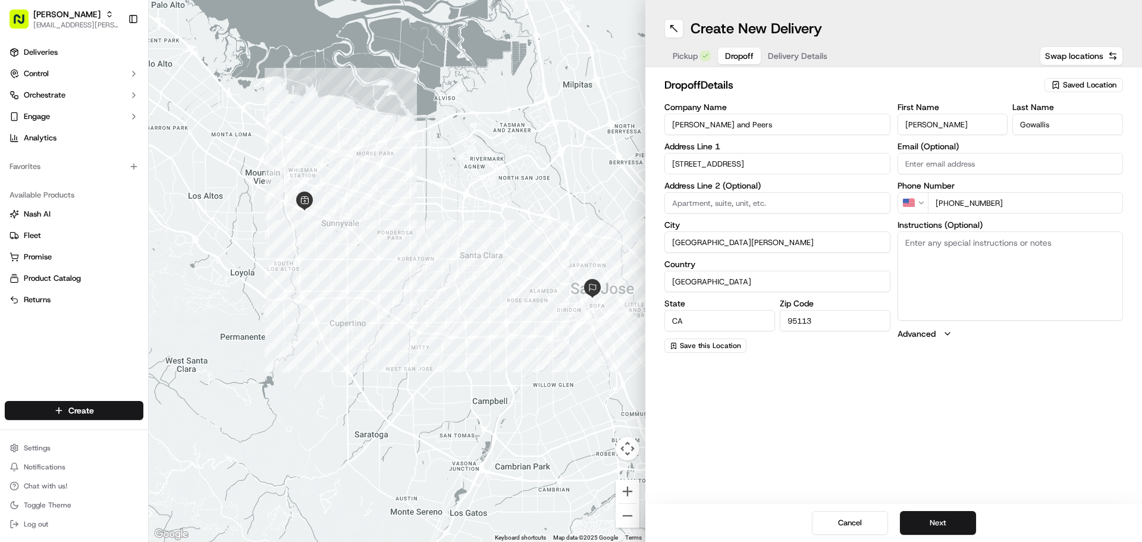
paste textarea "Please ask security to let you up 7th floor. If you park inside of the garage, …"
type textarea "Please ask security to let you up 7th floor. If you park inside of the garage, …"
click at [1001, 384] on div "Create New Delivery Pickup Dropoff Delivery Details Swap locations dropoff Deta…" at bounding box center [894, 271] width 497 height 542
click at [961, 520] on button "Next" at bounding box center [938, 523] width 76 height 24
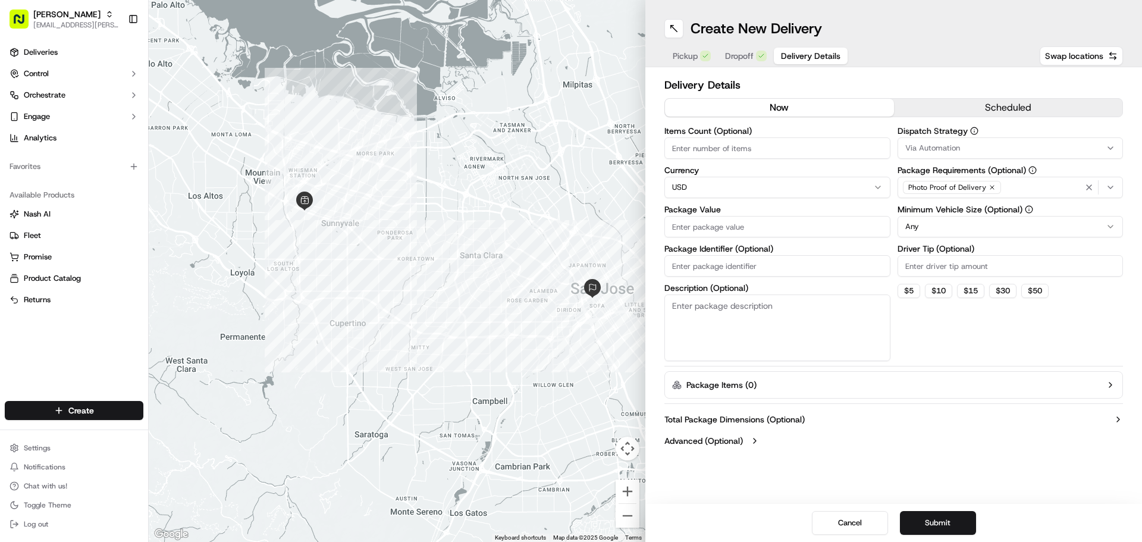
click at [1022, 115] on button "scheduled" at bounding box center [1008, 108] width 229 height 18
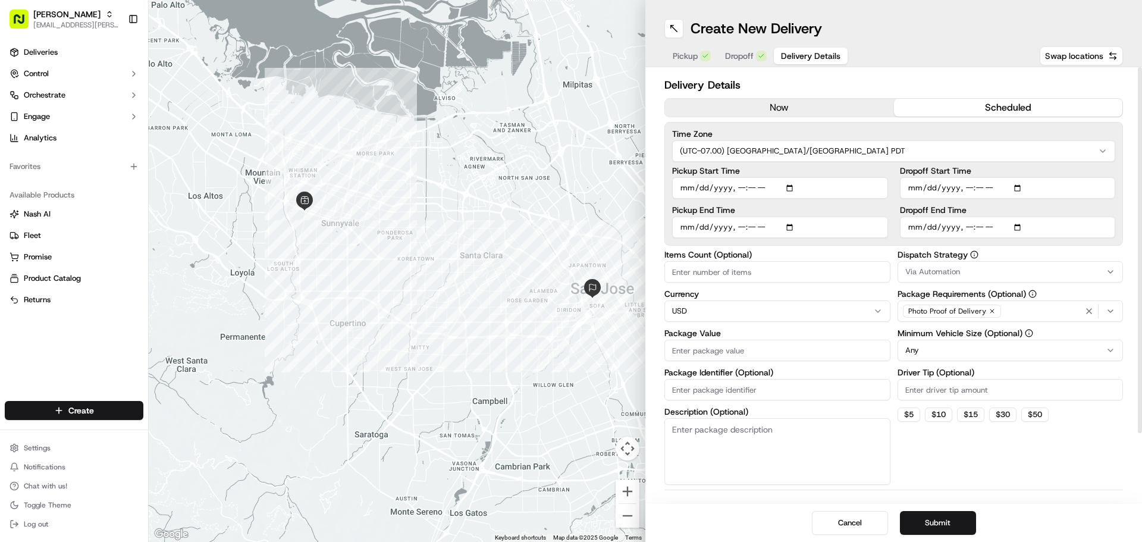
click at [851, 270] on input "Items Count (Optional)" at bounding box center [778, 271] width 226 height 21
type input "27"
click at [785, 350] on input "Package Value" at bounding box center [778, 350] width 226 height 21
type input "390.69"
click at [916, 386] on input "Driver Tip (Optional)" at bounding box center [1011, 389] width 226 height 21
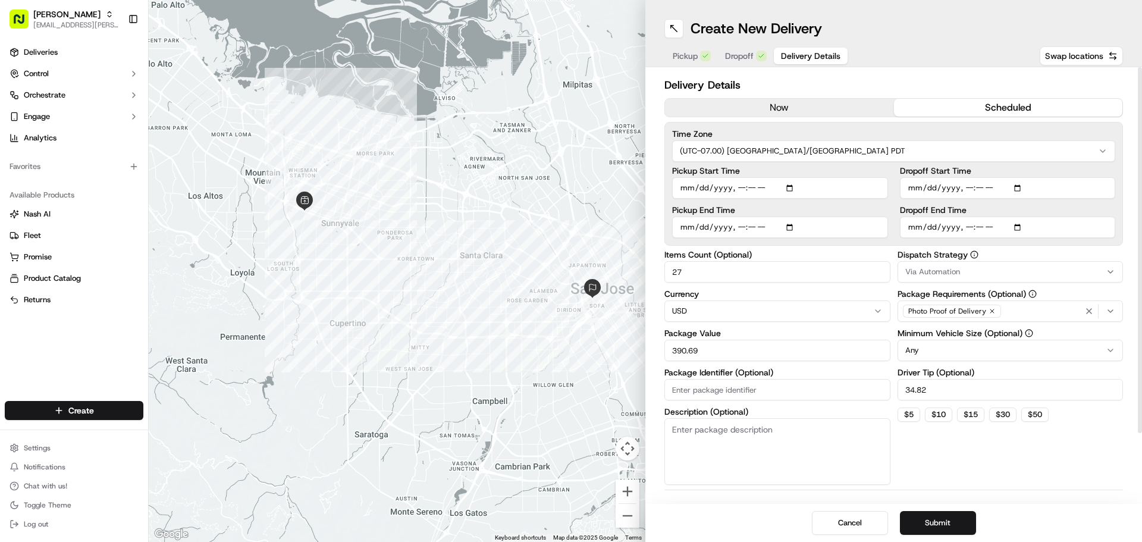
type input "34.82"
click at [1014, 227] on input "Dropoff End Time" at bounding box center [1008, 227] width 216 height 21
click at [1018, 227] on input "Dropoff End Time" at bounding box center [1008, 227] width 216 height 21
type input "[DATE]T11:40"
click at [1021, 187] on input "Dropoff Start Time" at bounding box center [1008, 187] width 216 height 21
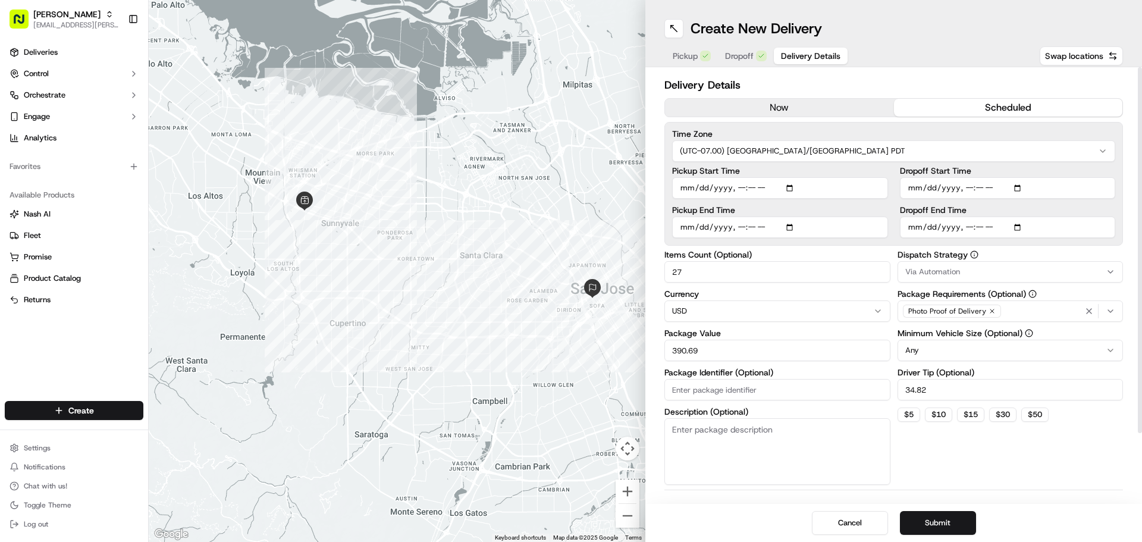
click at [1093, 439] on div "Dispatch Strategy Via Automation Package Requirements (Optional) Photo Proof of…" at bounding box center [1011, 368] width 226 height 234
type input "[DATE]T11:10"
click at [951, 518] on button "Submit" at bounding box center [938, 523] width 76 height 24
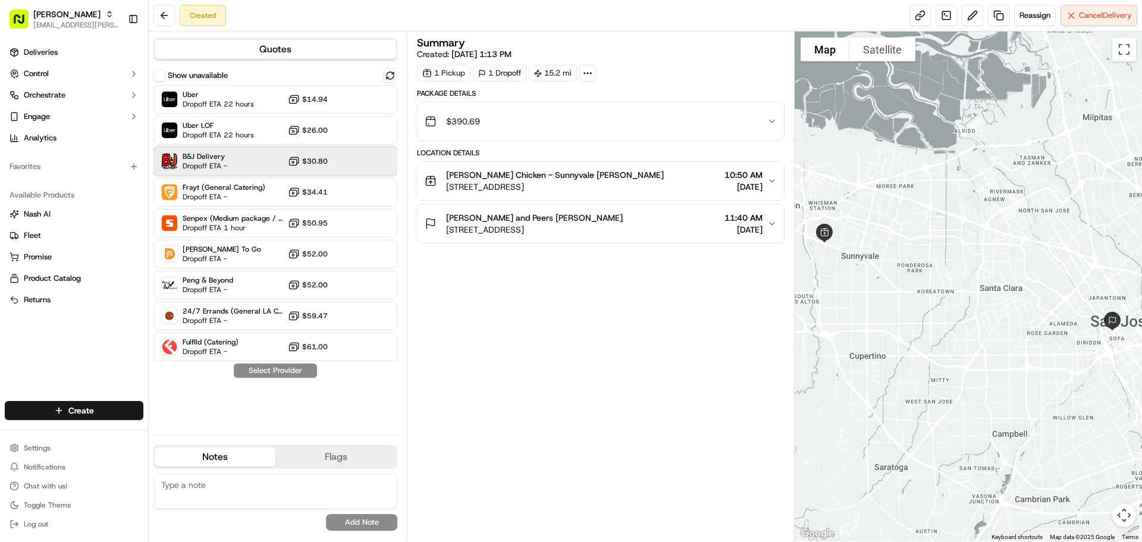
click at [279, 163] on div "B&J Delivery Dropoff ETA - $30.80" at bounding box center [276, 161] width 244 height 29
click at [293, 375] on button "Assign Provider" at bounding box center [275, 371] width 84 height 14
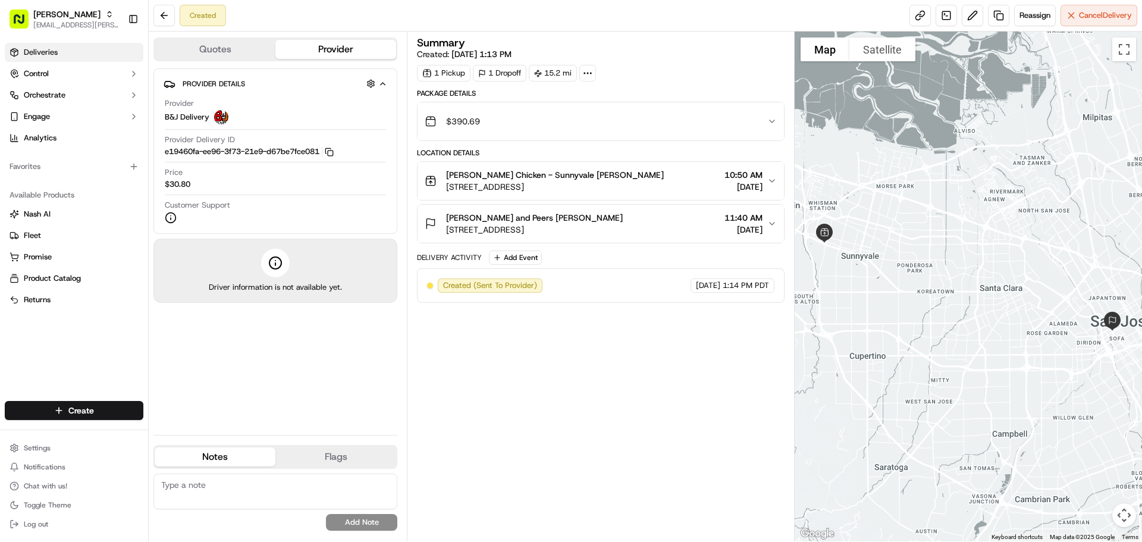
click at [76, 55] on link "Deliveries" at bounding box center [74, 52] width 139 height 19
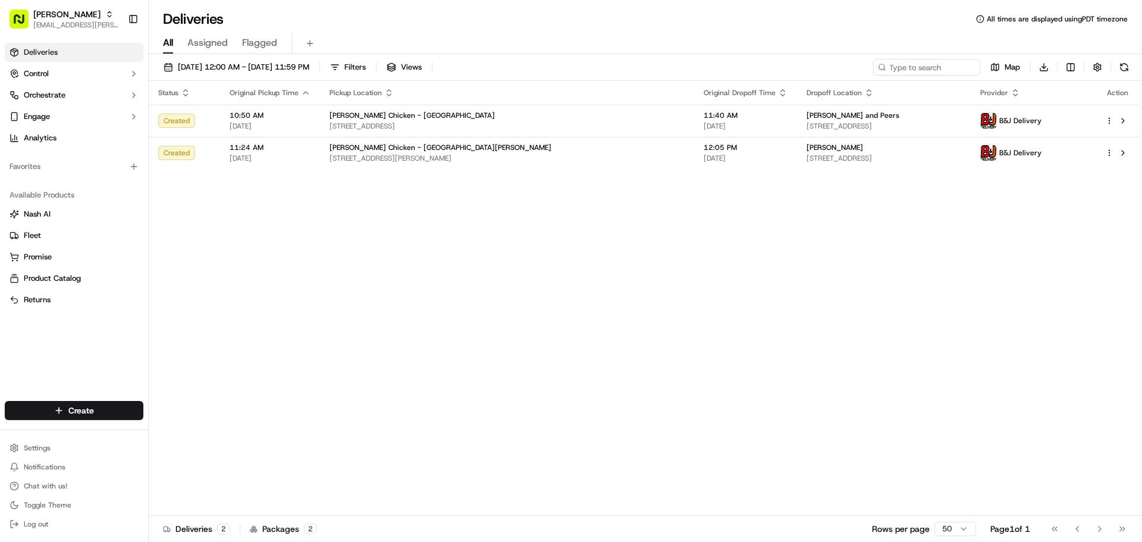
click at [408, 202] on div "Status Original Pickup Time Pickup Location Original Dropoff Time Dropoff Locat…" at bounding box center [644, 298] width 991 height 435
click at [88, 416] on html "Starbird [EMAIL_ADDRESS][PERSON_NAME][DOMAIN_NAME] Toggle Sidebar Deliveries Co…" at bounding box center [571, 271] width 1142 height 542
drag, startPoint x: 163, startPoint y: 433, endPoint x: 181, endPoint y: 415, distance: 24.8
click at [164, 433] on icon at bounding box center [161, 433] width 10 height 10
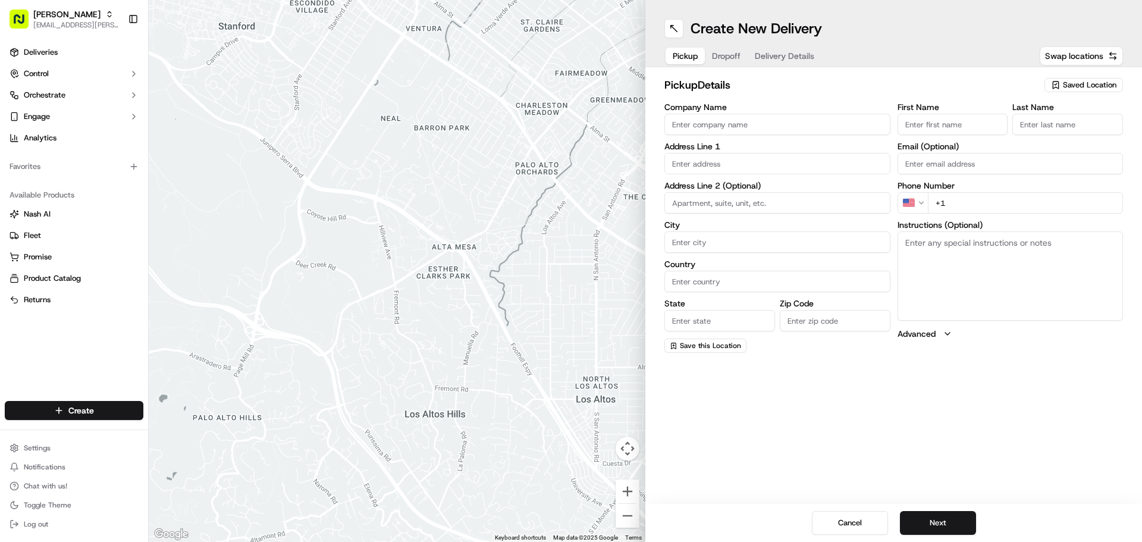
click at [768, 127] on input "Company Name" at bounding box center [778, 124] width 226 height 21
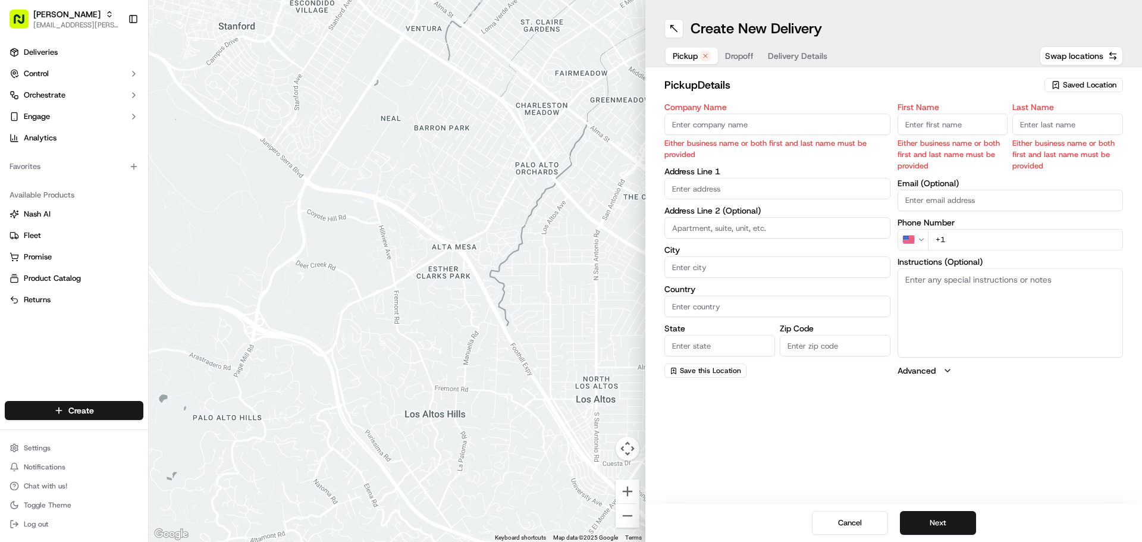
click at [1073, 89] on span "Saved Location" at bounding box center [1090, 85] width 54 height 11
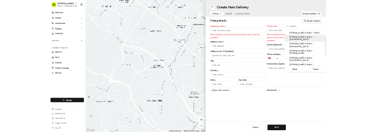
scroll to position [60, 0]
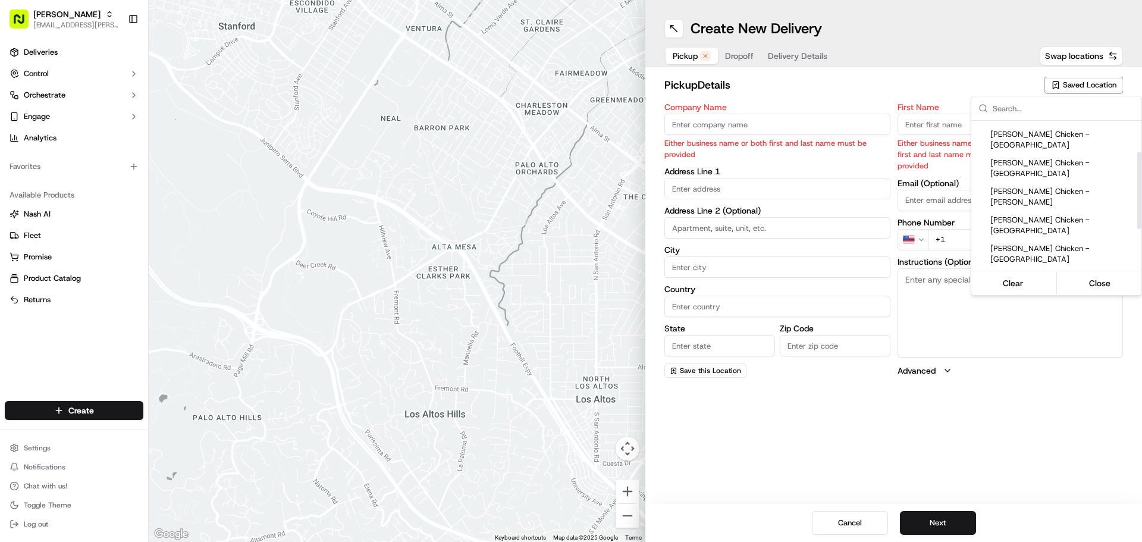
click at [1083, 290] on span "[PERSON_NAME] Chicken - [GEOGRAPHIC_DATA]" at bounding box center [1064, 300] width 146 height 21
type input "[PERSON_NAME] Chicken - [GEOGRAPHIC_DATA]"
type input "[STREET_ADDRESS][PERSON_NAME]"
type input "[GEOGRAPHIC_DATA]"
type input "US"
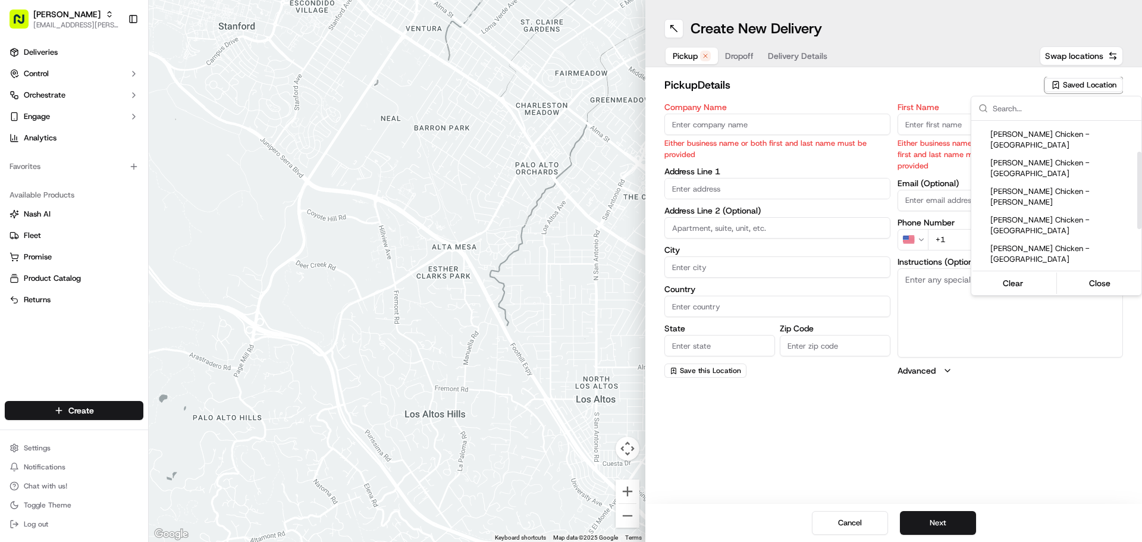
type input "CA"
type input "94107"
type input "Manny"
type input "[PERSON_NAME]"
type input "[PHONE_NUMBER]"
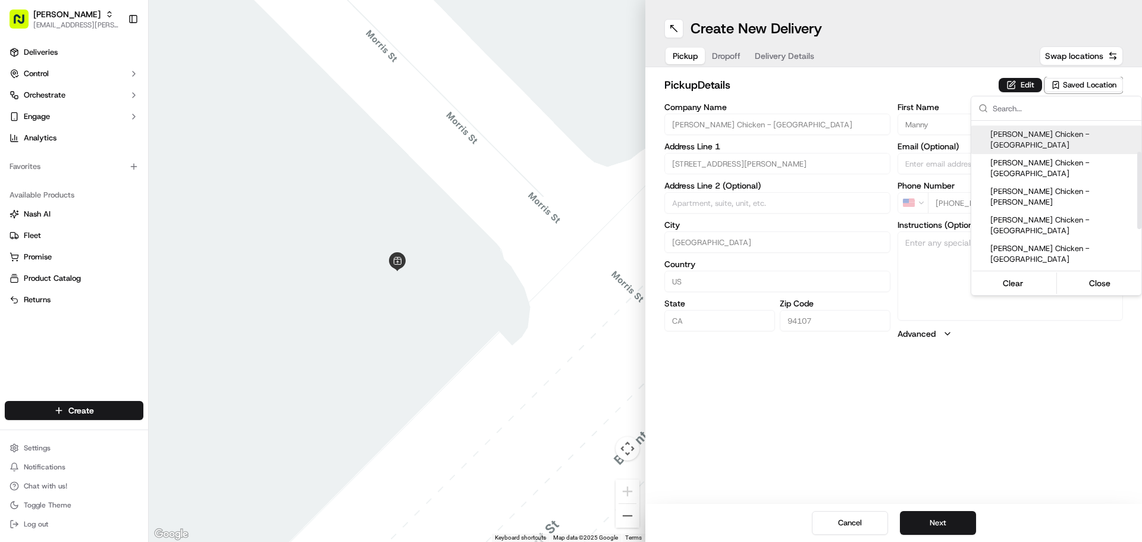
click at [1020, 80] on html "Starbird [EMAIL_ADDRESS][PERSON_NAME][DOMAIN_NAME] Toggle Sidebar Deliveries Co…" at bounding box center [571, 271] width 1142 height 542
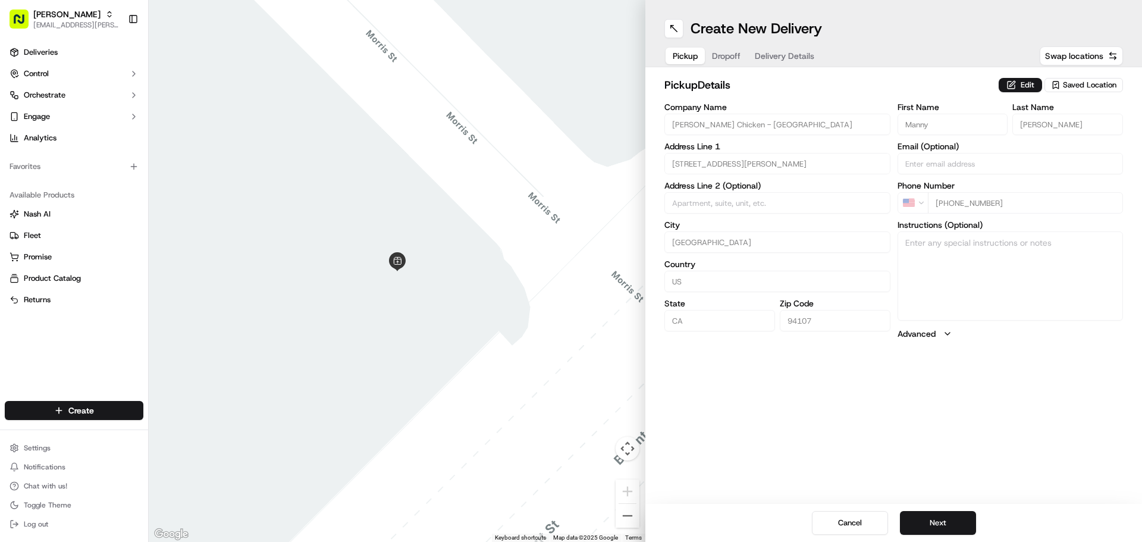
click at [1020, 80] on button "Edit" at bounding box center [1020, 85] width 43 height 14
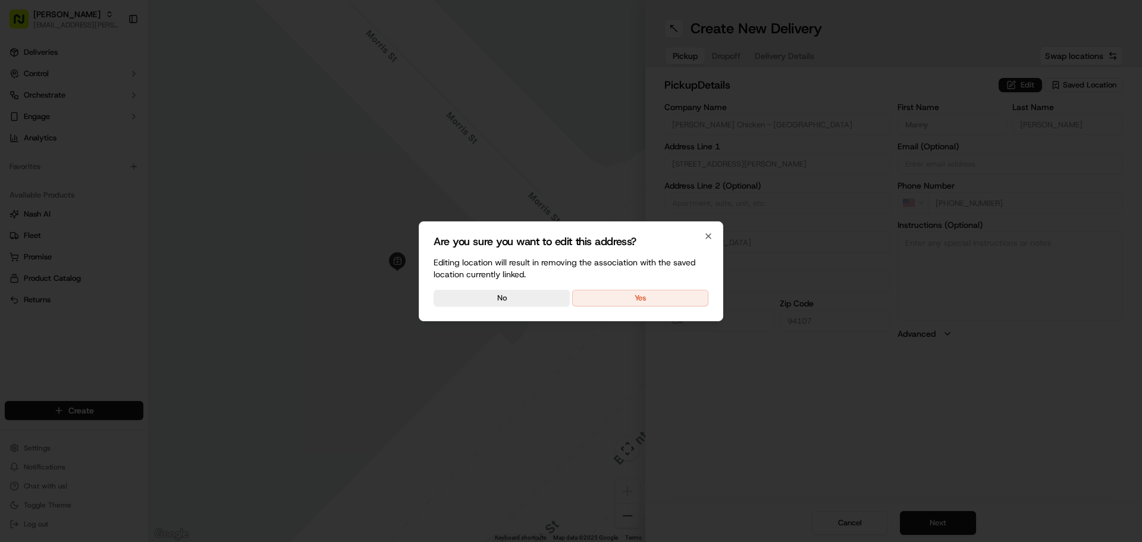
drag, startPoint x: 686, startPoint y: 298, endPoint x: 715, endPoint y: 294, distance: 28.8
click at [687, 298] on button "Yes" at bounding box center [640, 298] width 136 height 17
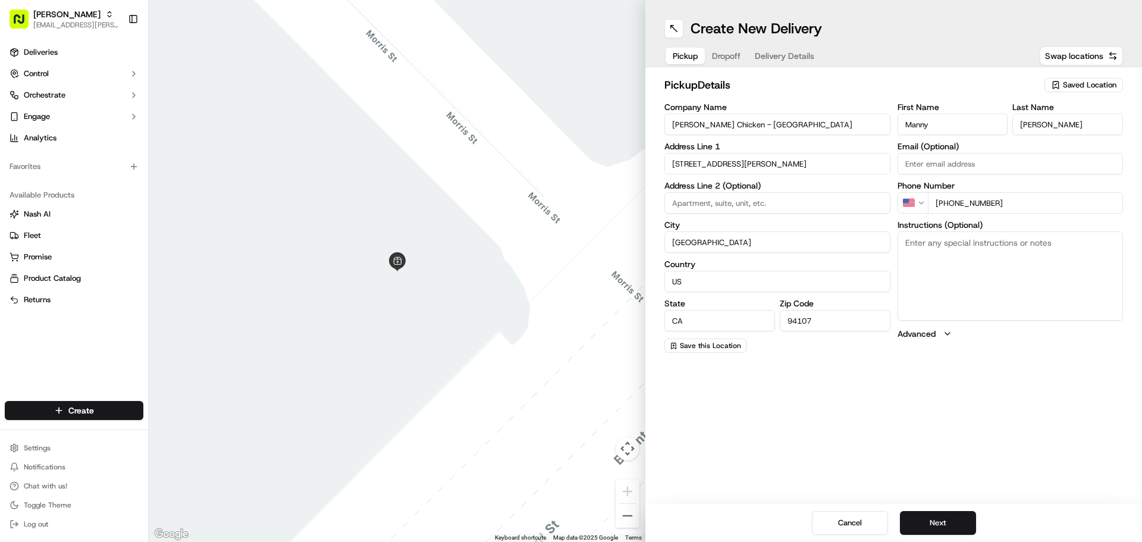
click at [982, 273] on textarea "Instructions (Optional)" at bounding box center [1011, 275] width 226 height 89
type textarea "Picking up order from Cater Cow."
click at [926, 527] on button "Next" at bounding box center [938, 523] width 76 height 24
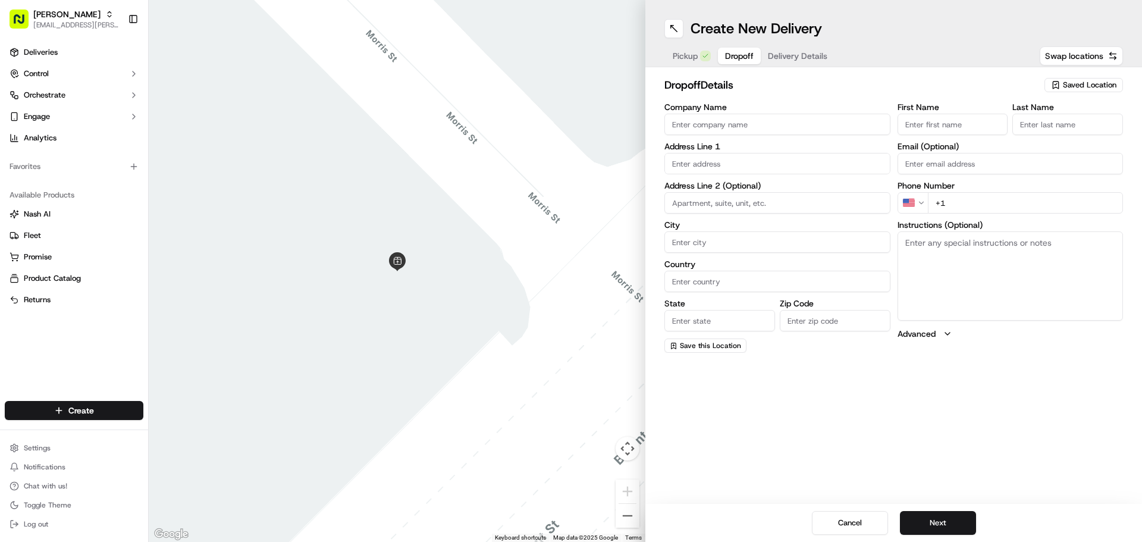
click at [758, 123] on input "Company Name" at bounding box center [778, 124] width 226 height 21
click at [747, 120] on input "Company Name" at bounding box center [778, 124] width 226 height 21
type input "[US_STATE] [GEOGRAPHIC_DATA] - [PERSON_NAME]"
type input "[STREET_ADDRESS]"
type input "[GEOGRAPHIC_DATA]"
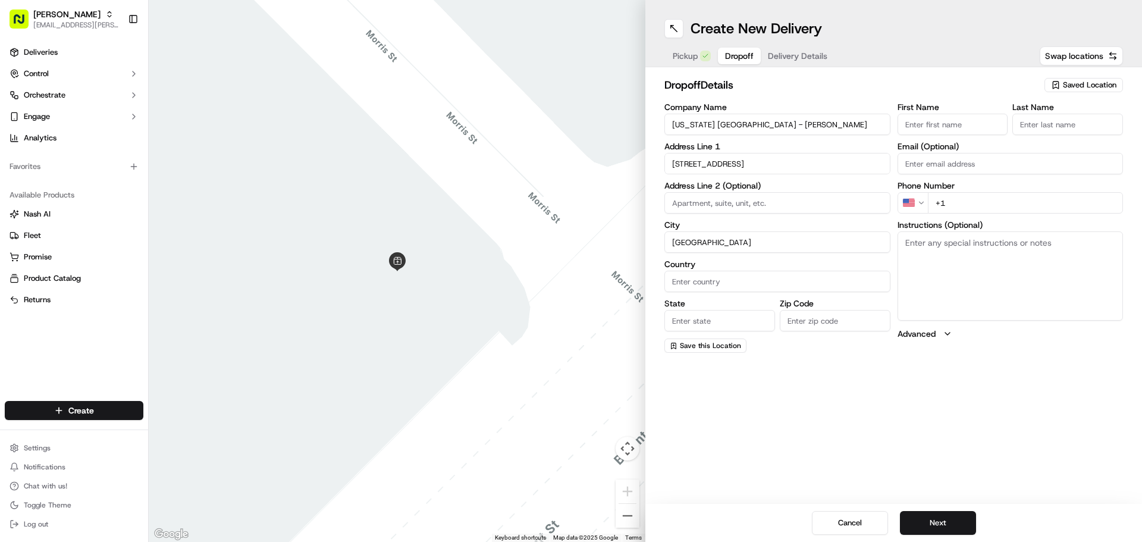
type input "[GEOGRAPHIC_DATA]"
type input "CA"
type input "94109"
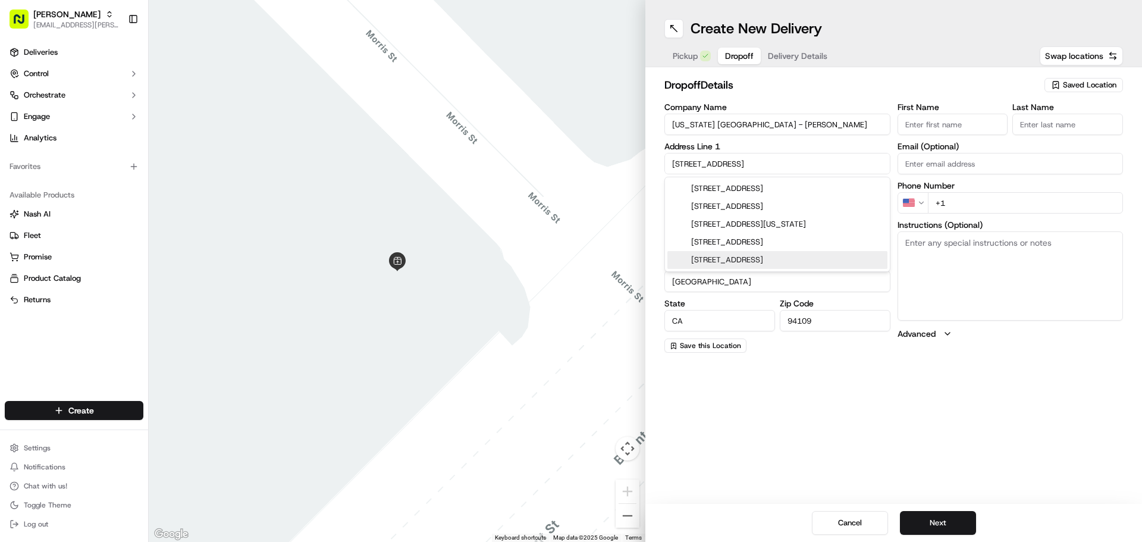
click at [784, 263] on div "[STREET_ADDRESS]" at bounding box center [778, 260] width 220 height 18
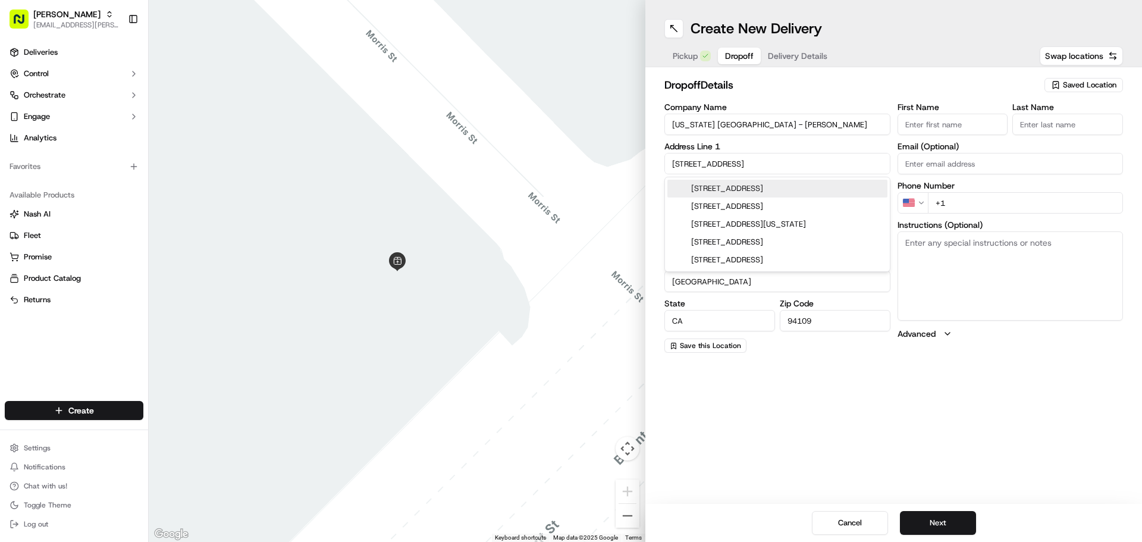
type input "[STREET_ADDRESS]"
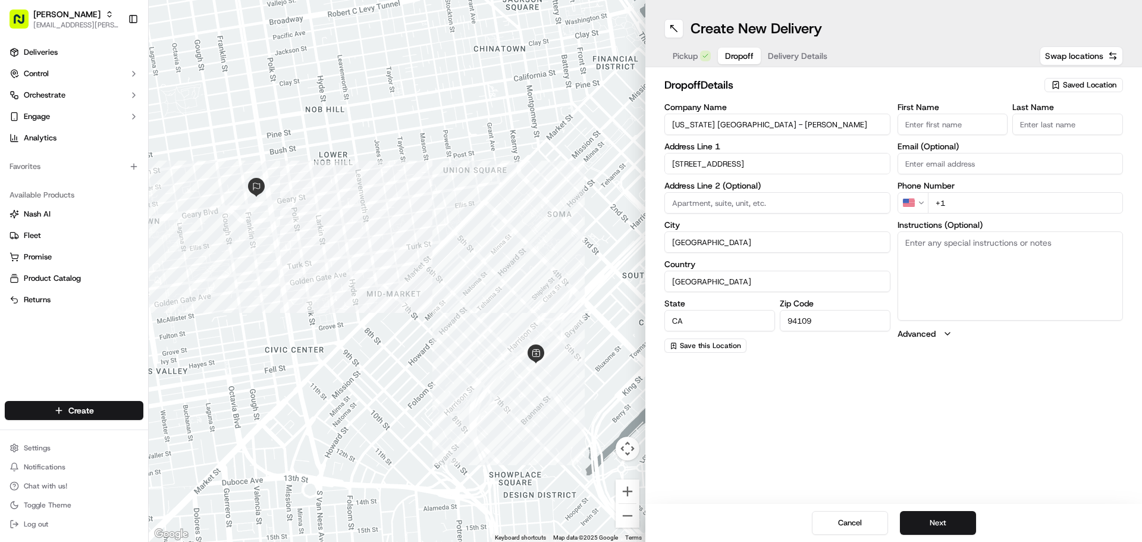
click at [998, 353] on div "dropoff Details Saved Location Company Name [US_STATE][GEOGRAPHIC_DATA] - [PERS…" at bounding box center [894, 214] width 497 height 295
click at [1070, 277] on textarea "Instructions (Optional)" at bounding box center [1011, 275] width 226 height 89
paste textarea "Please call the phone number when you arrive in the [PERSON_NAME] Health CPMC e…"
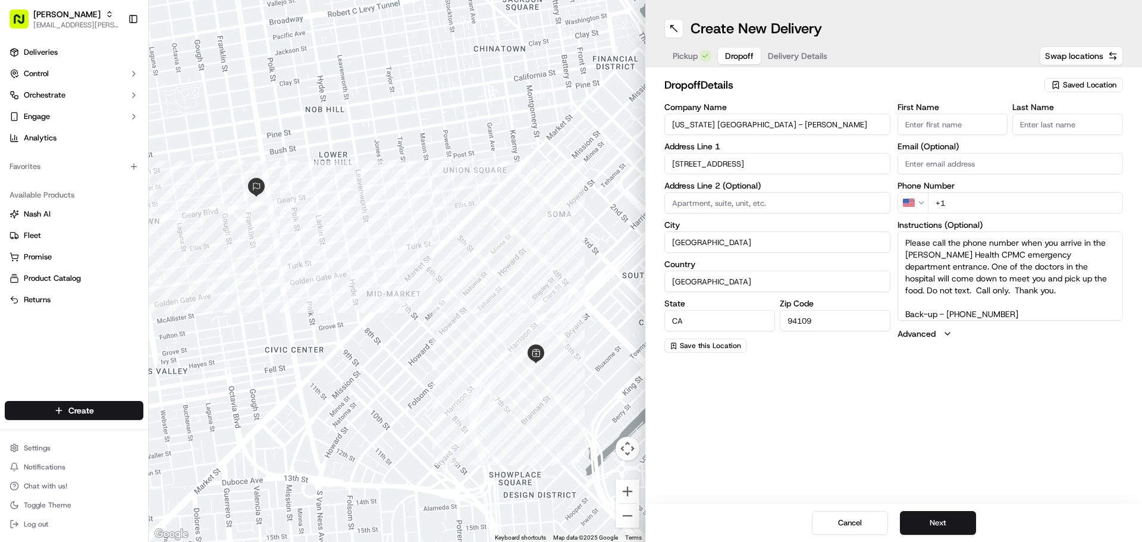
type textarea "Please call the phone number when you arrive in the [PERSON_NAME] Health CPMC e…"
click at [1080, 372] on div "Create New Delivery Pickup Dropoff Delivery Details Swap locations dropoff Deta…" at bounding box center [894, 271] width 497 height 542
click at [969, 126] on input "First Name" at bounding box center [953, 124] width 111 height 21
type input "Food"
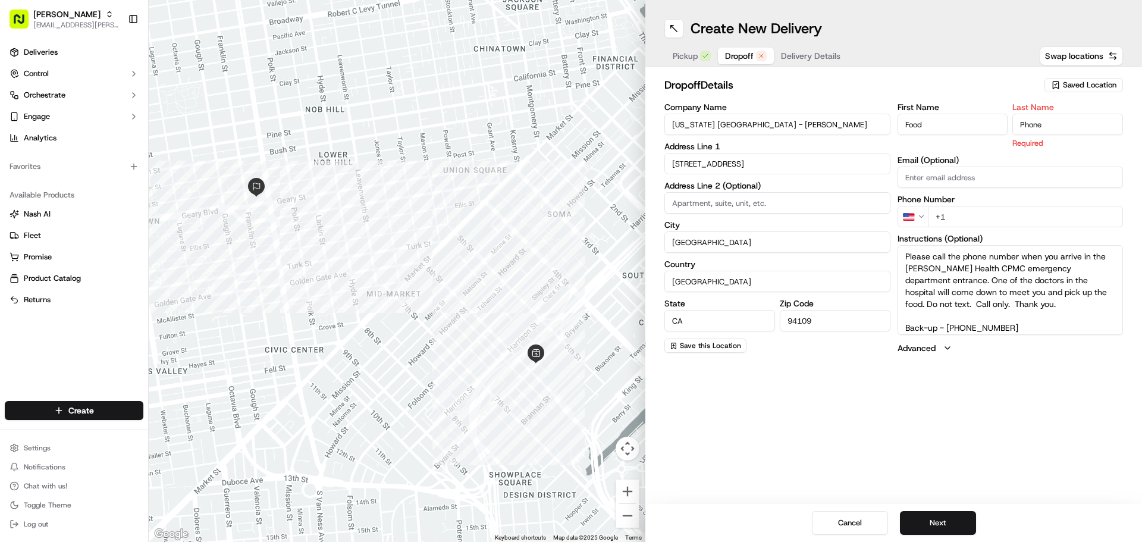
type input "Phone"
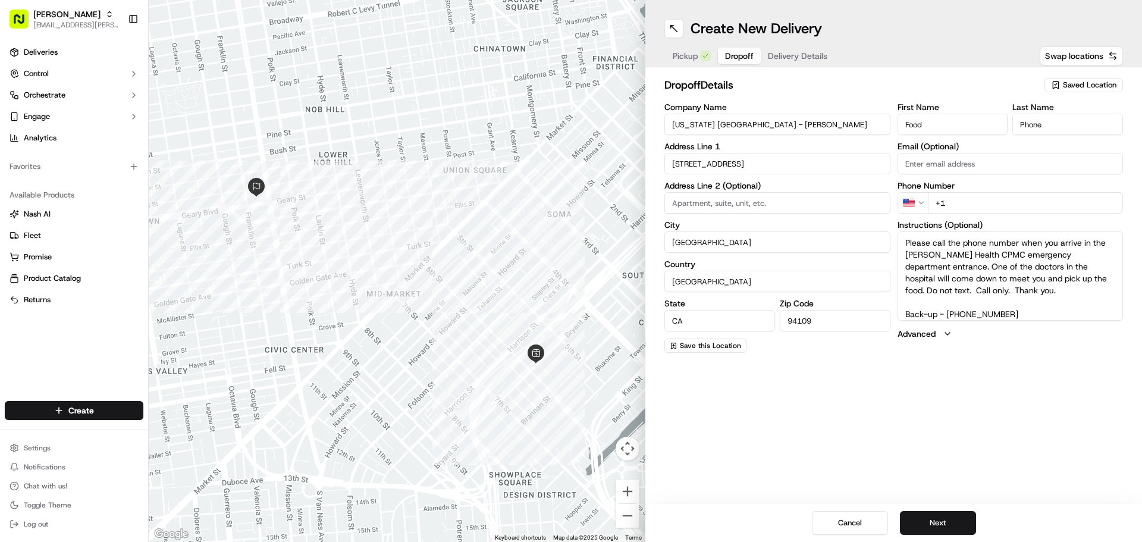
click at [1035, 201] on input "+1" at bounding box center [1026, 202] width 196 height 21
paste input "[PHONE_NUMBER]"
type input "[PHONE_NUMBER]"
click at [925, 369] on div "Create New Delivery Pickup Dropoff Delivery Details Swap locations dropoff Deta…" at bounding box center [894, 271] width 497 height 542
click at [950, 521] on button "Next" at bounding box center [938, 523] width 76 height 24
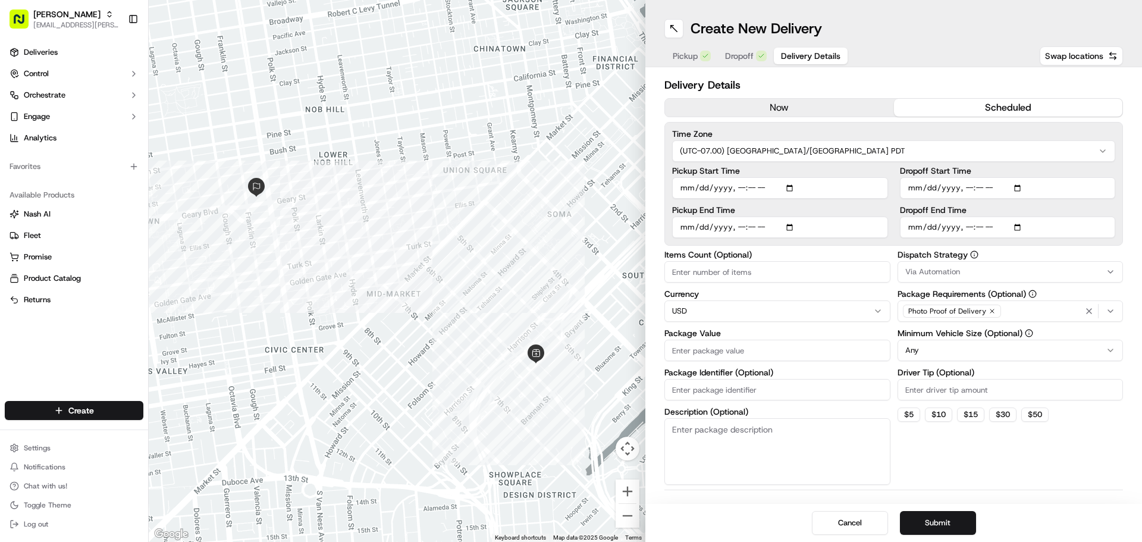
click at [976, 107] on button "scheduled" at bounding box center [1008, 108] width 229 height 18
click at [806, 278] on input "Items Count (Optional)" at bounding box center [778, 271] width 226 height 21
type input "16"
click at [784, 353] on input "Package Value" at bounding box center [778, 350] width 226 height 21
type input "231.52"
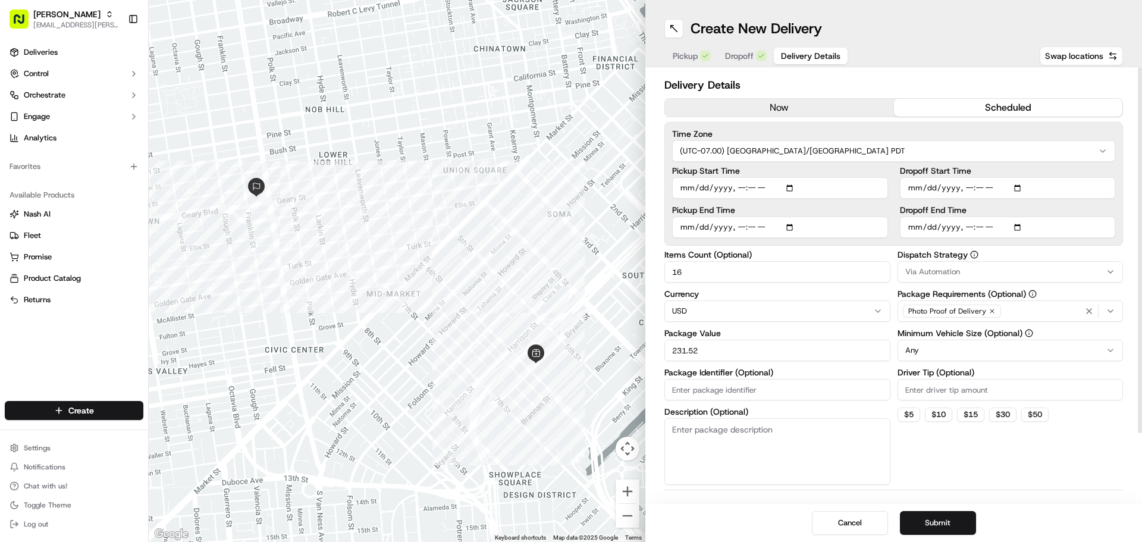
click at [921, 390] on input "Driver Tip (Optional)" at bounding box center [1011, 389] width 226 height 21
type input "26.15"
click at [957, 274] on span "Via Automation" at bounding box center [933, 272] width 55 height 11
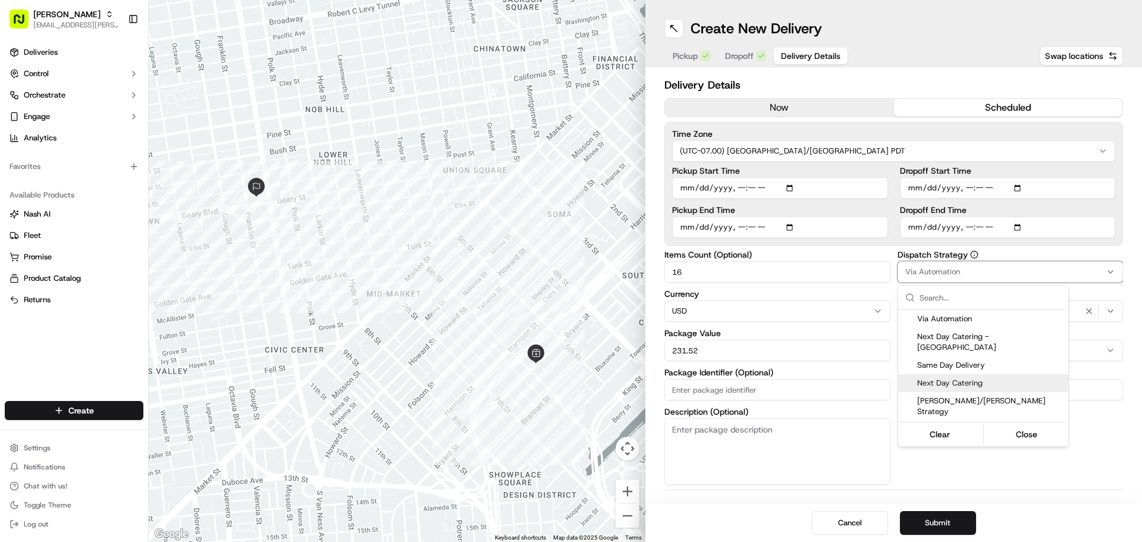
click at [973, 378] on span "Next Day Catering" at bounding box center [991, 383] width 146 height 11
click at [1110, 476] on html "Starbird [EMAIL_ADDRESS][PERSON_NAME][DOMAIN_NAME] Toggle Sidebar Deliveries Co…" at bounding box center [571, 271] width 1142 height 542
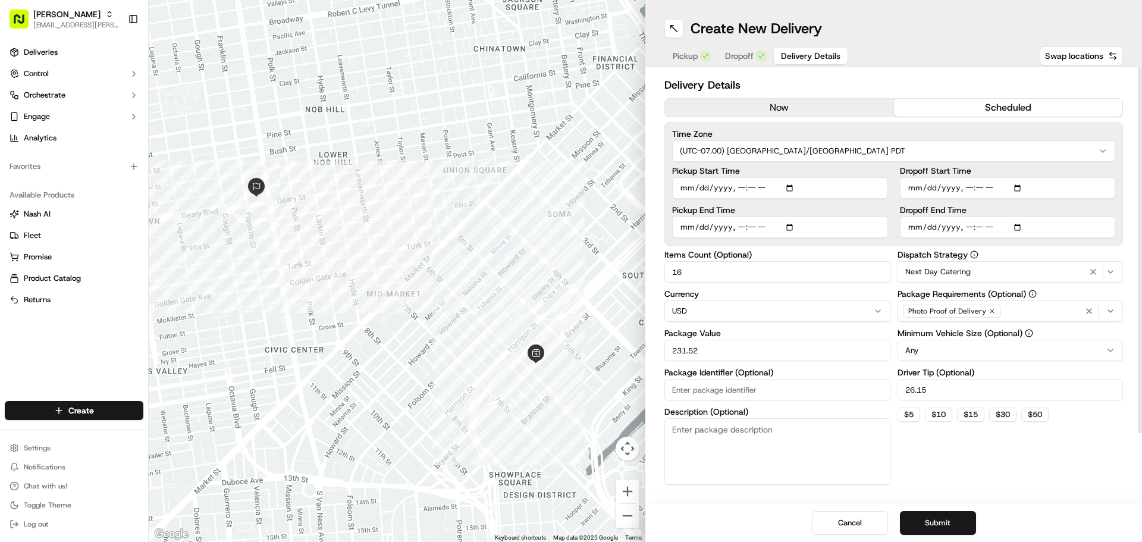
click at [1021, 224] on input "Dropoff End Time" at bounding box center [1008, 227] width 216 height 21
type input "[DATE]T19:25"
click at [1020, 190] on input "Dropoff Start Time" at bounding box center [1008, 187] width 216 height 21
type input "[DATE]T18:55"
click at [1095, 475] on div "Dispatch Strategy Next Day Catering Package Requirements (Optional) Photo Proof…" at bounding box center [1011, 368] width 226 height 234
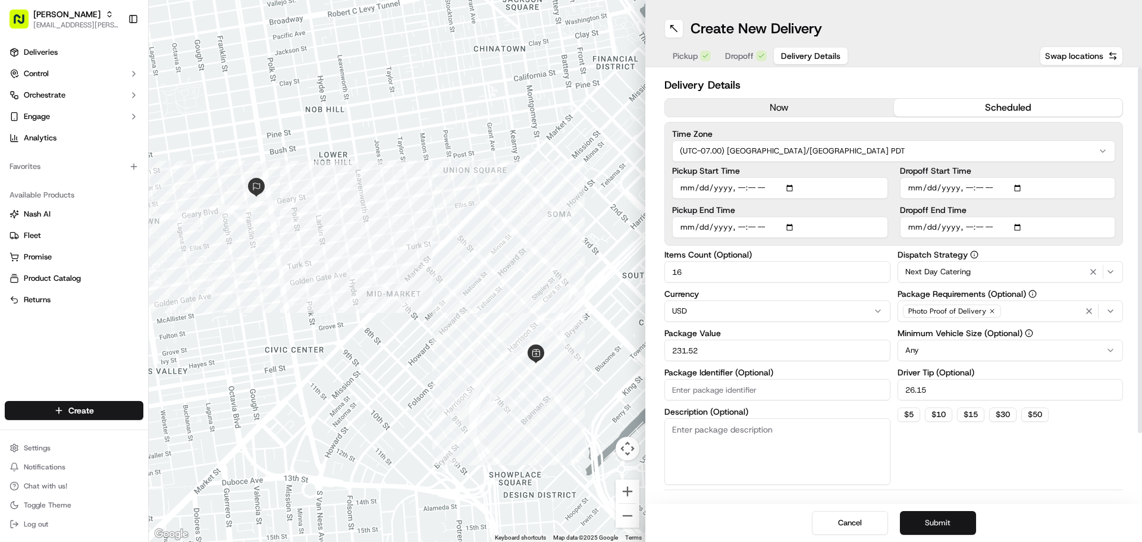
click at [955, 525] on button "Submit" at bounding box center [938, 523] width 76 height 24
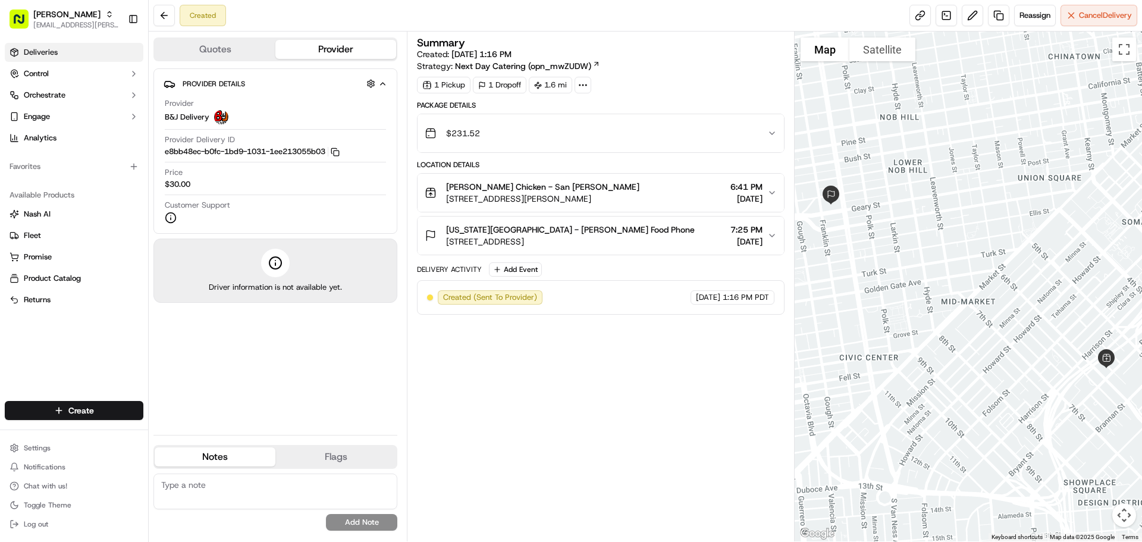
click at [90, 58] on link "Deliveries" at bounding box center [74, 52] width 139 height 19
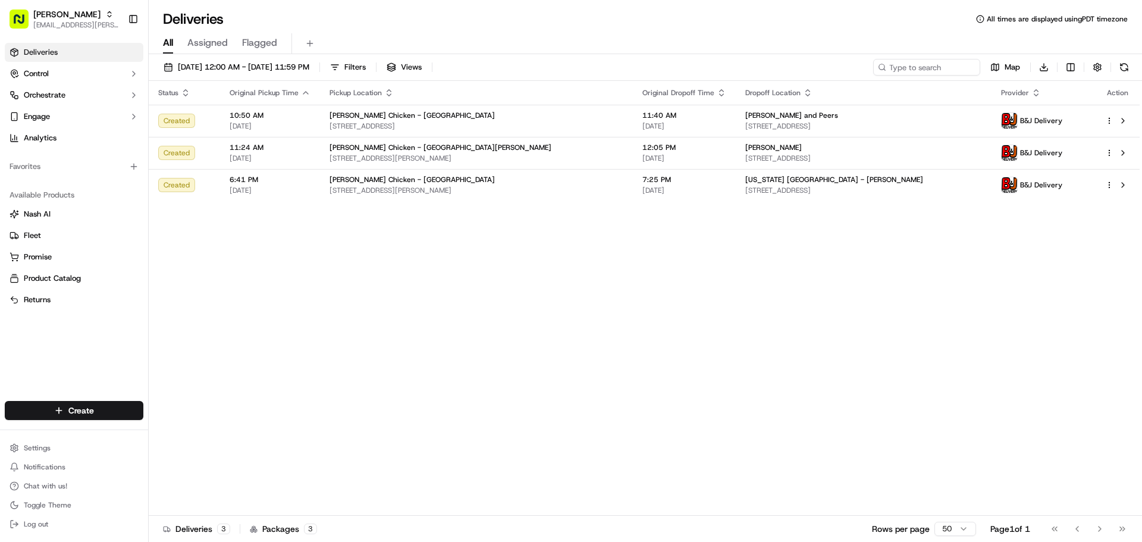
click at [606, 261] on div "Status Original Pickup Time Pickup Location Original Dropoff Time Dropoff Locat…" at bounding box center [644, 298] width 991 height 435
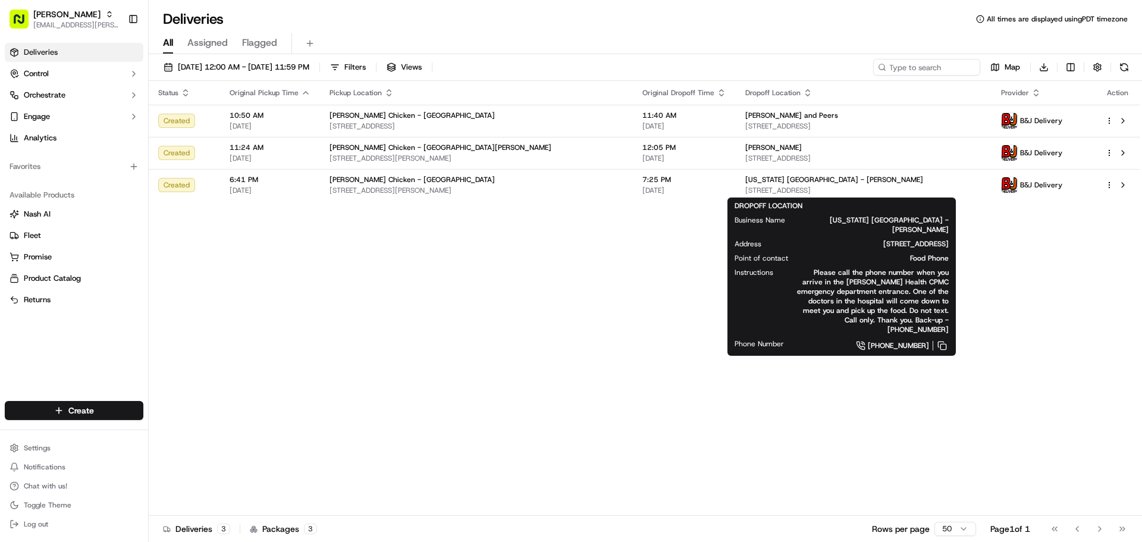
click at [997, 271] on div "Status Original Pickup Time Pickup Location Original Dropoff Time Dropoff Locat…" at bounding box center [644, 298] width 991 height 435
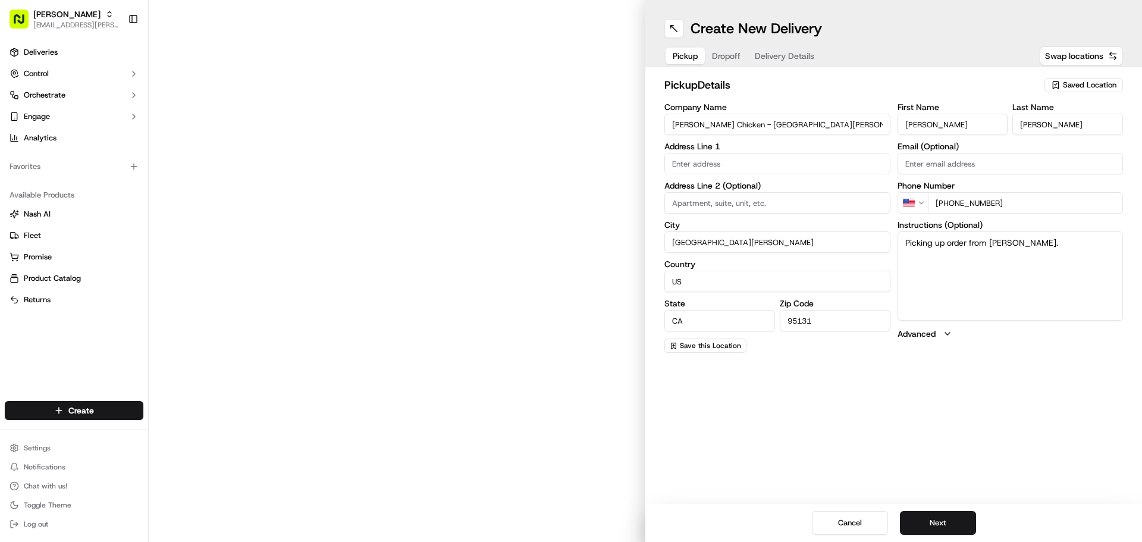
type input "[STREET_ADDRESS][PERSON_NAME]"
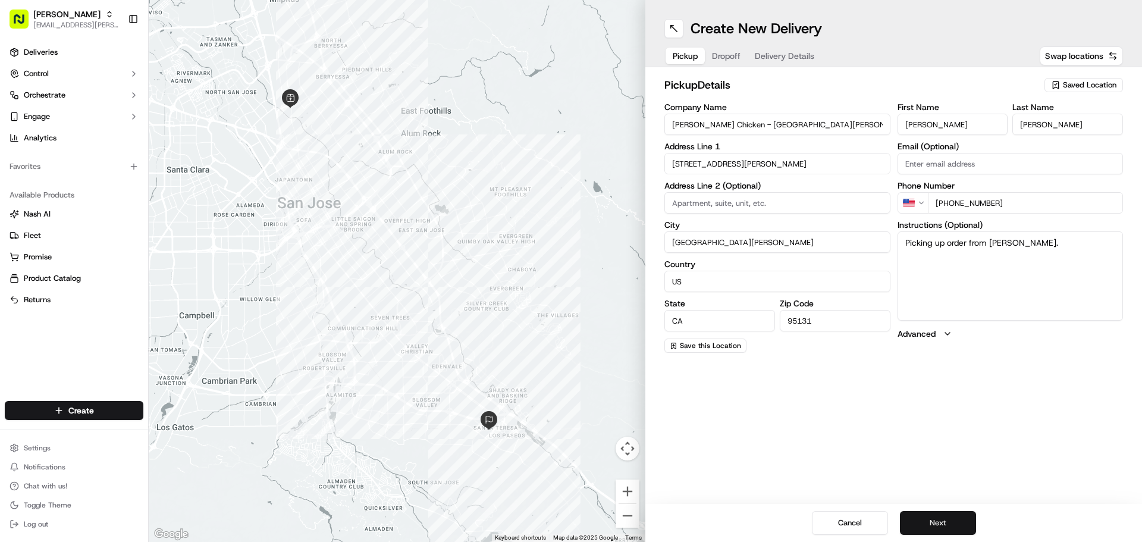
click at [960, 515] on button "Next" at bounding box center [938, 523] width 76 height 24
drag, startPoint x: 786, startPoint y: 129, endPoint x: 650, endPoint y: 122, distance: 135.8
click at [650, 122] on div "dropoff Details Saved Location Company Name [PERSON_NAME] Address Line 1 [GEOGR…" at bounding box center [894, 214] width 497 height 295
type input "[PERSON_NAME] and Peers"
